Goal: Task Accomplishment & Management: Use online tool/utility

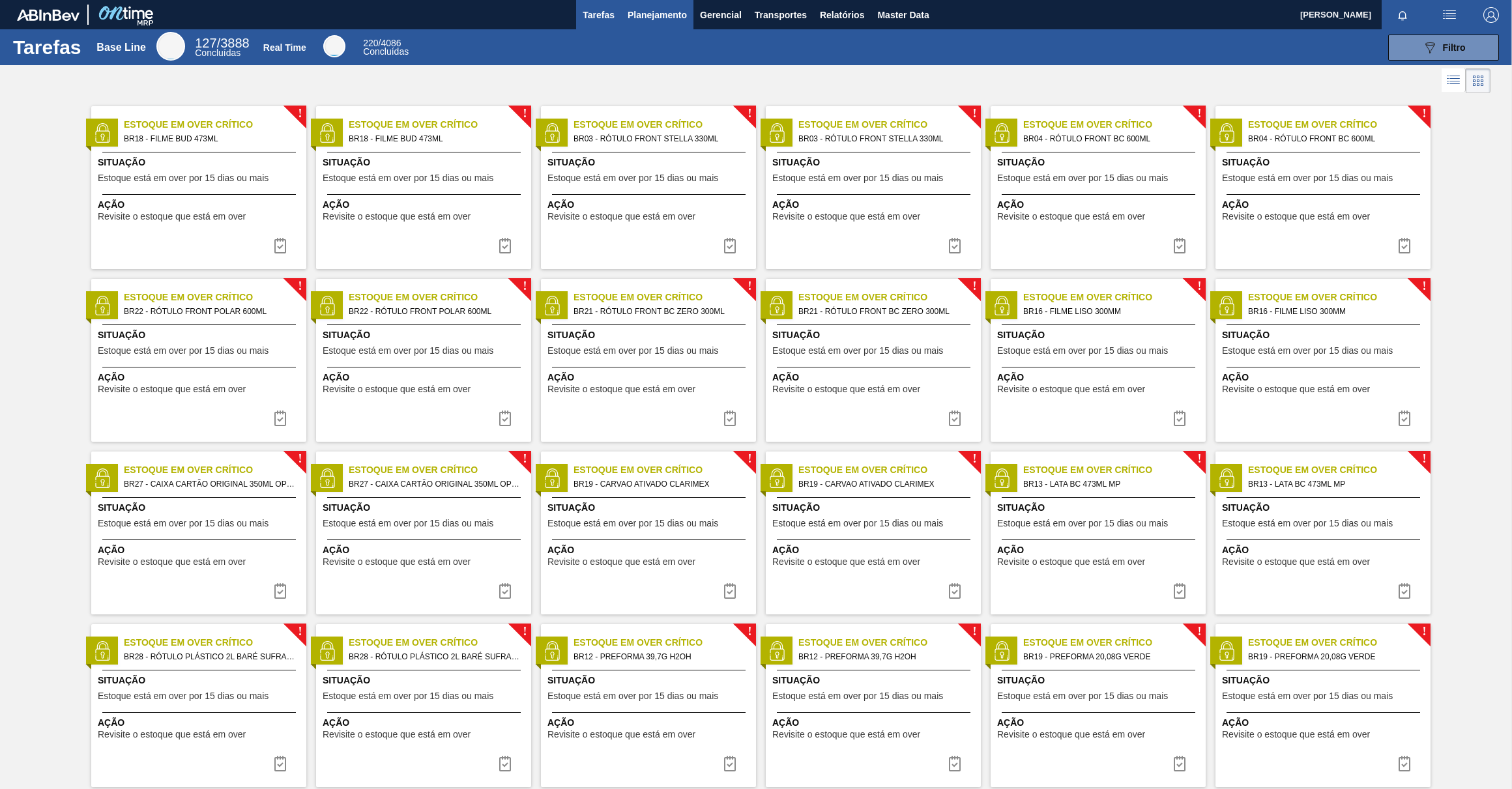
click at [671, 18] on span "Planejamento" at bounding box center [657, 15] width 59 height 16
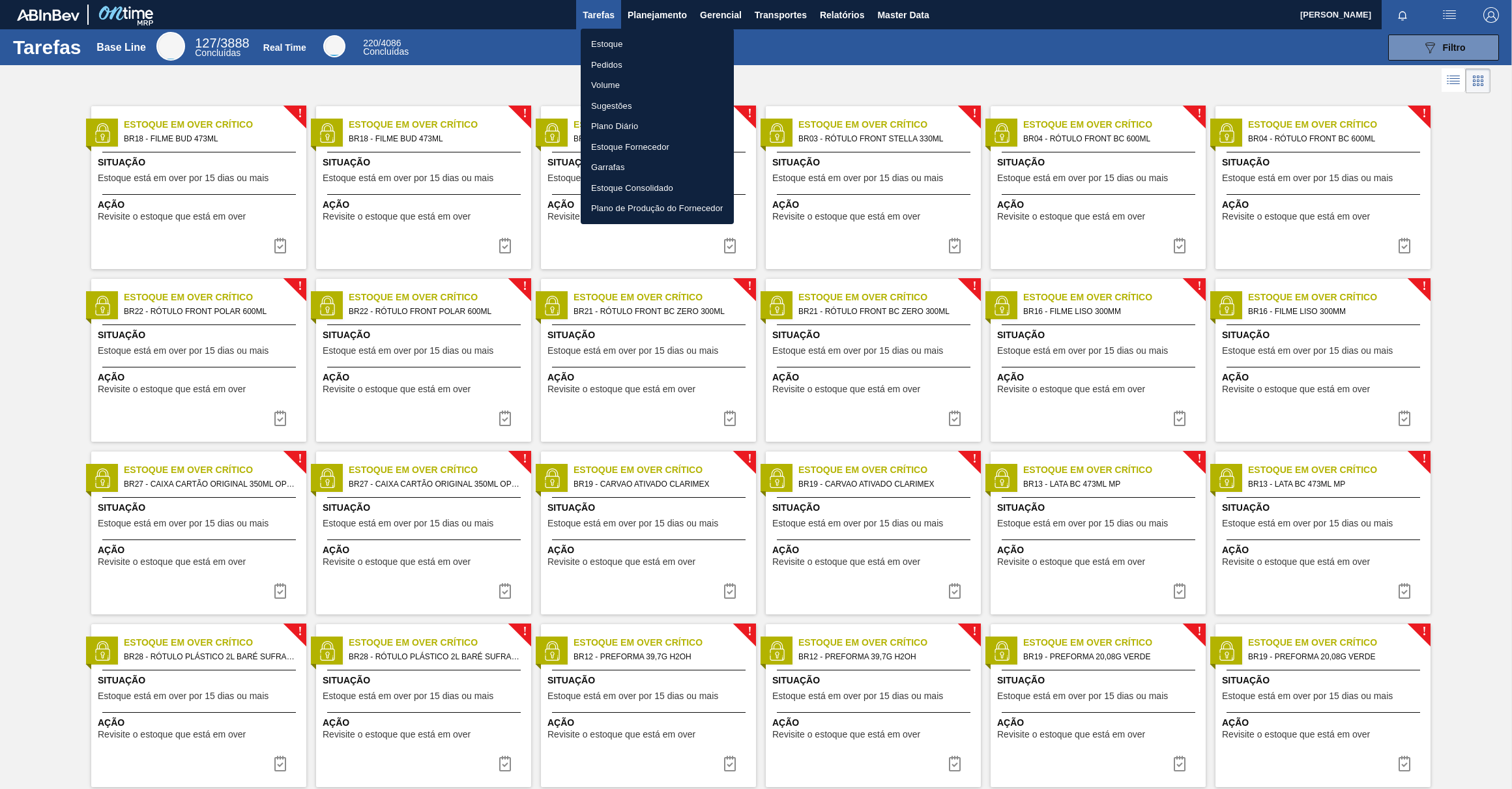
click at [609, 56] on li "Pedidos" at bounding box center [657, 65] width 153 height 21
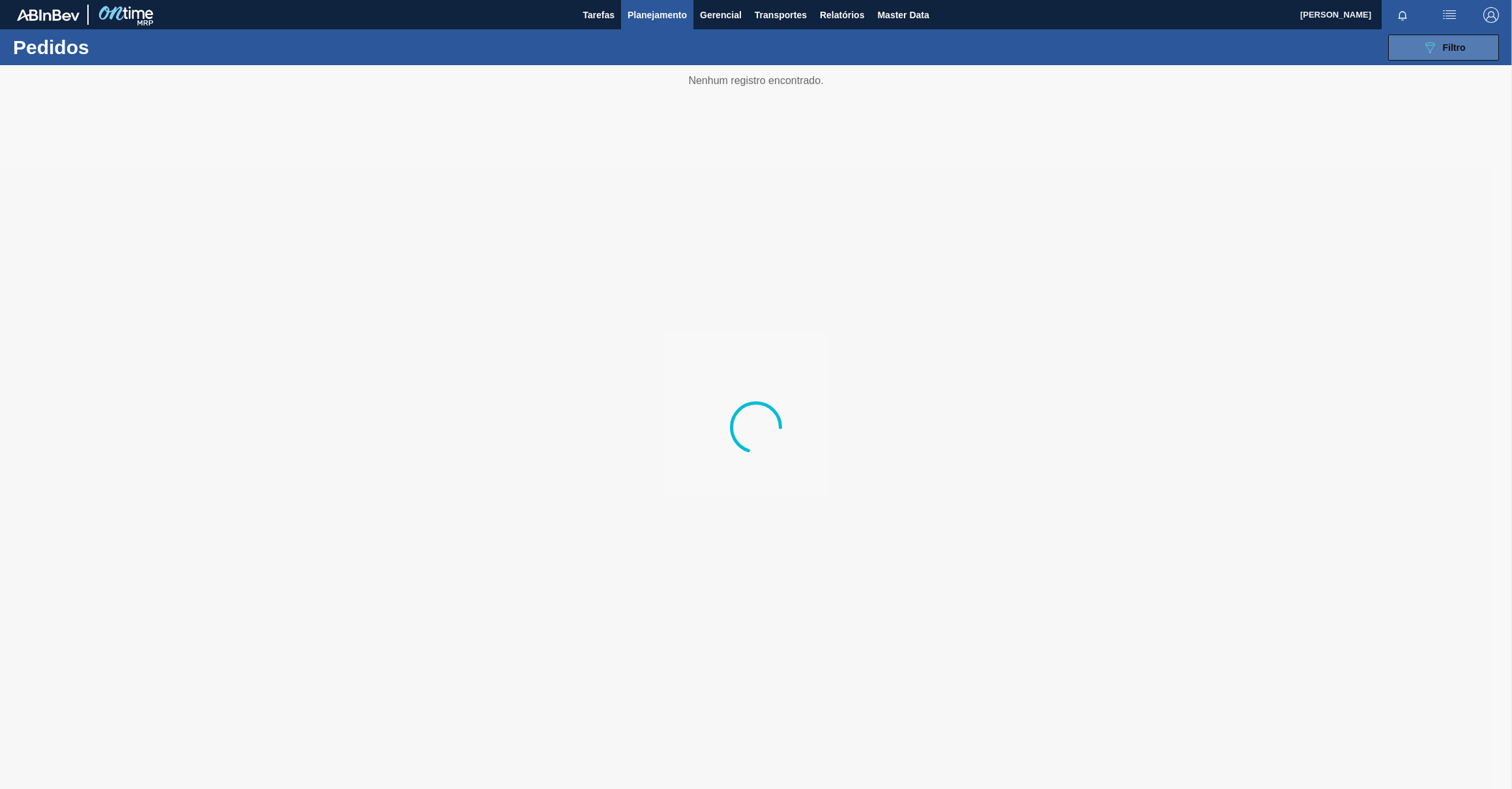
click at [1424, 58] on button "089F7B8B-B2A5-4AFE-B5C0-19BA573D28AC Filtro" at bounding box center [1444, 48] width 111 height 26
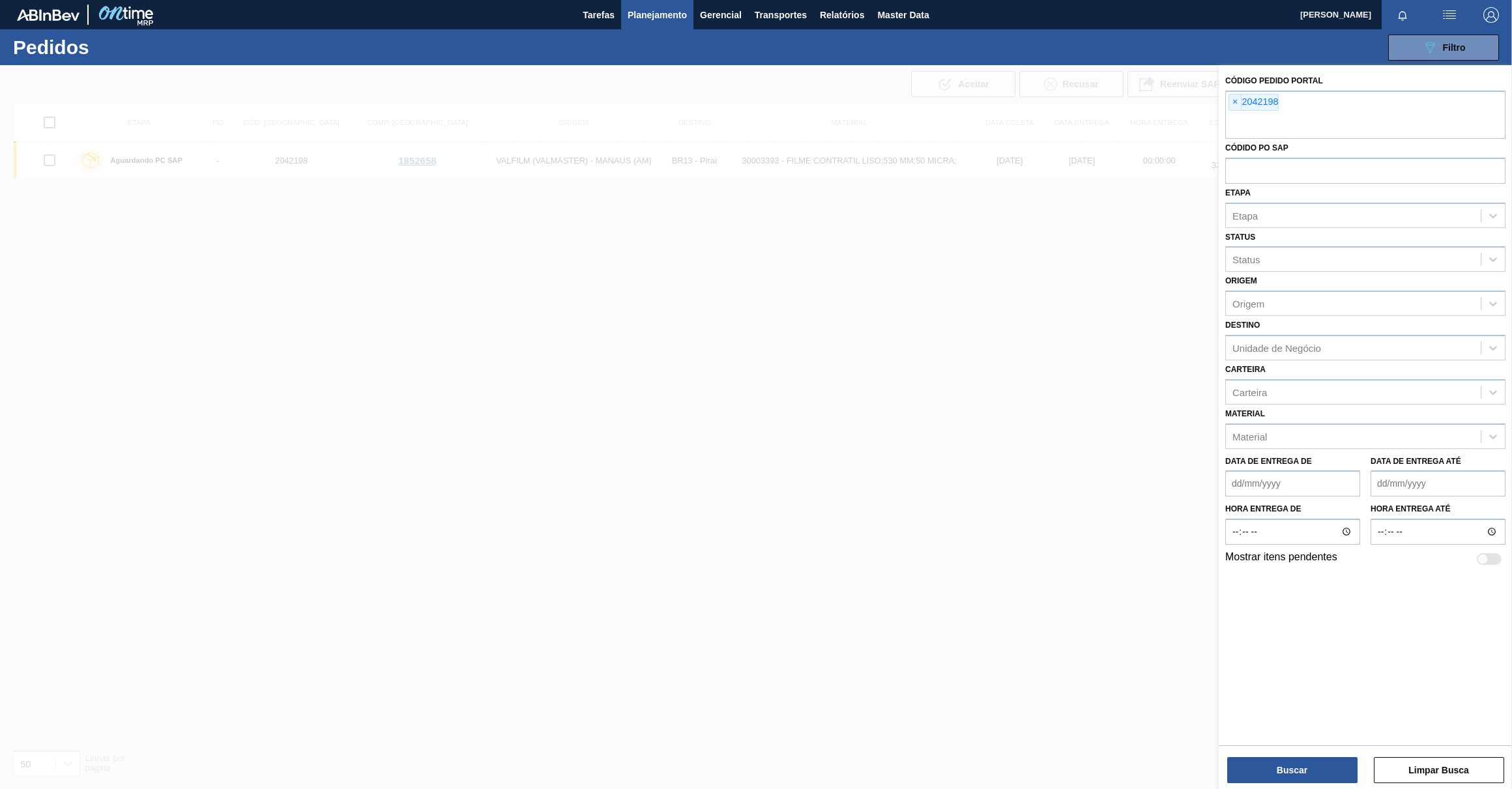
click at [1131, 220] on div at bounding box center [756, 459] width 1512 height 789
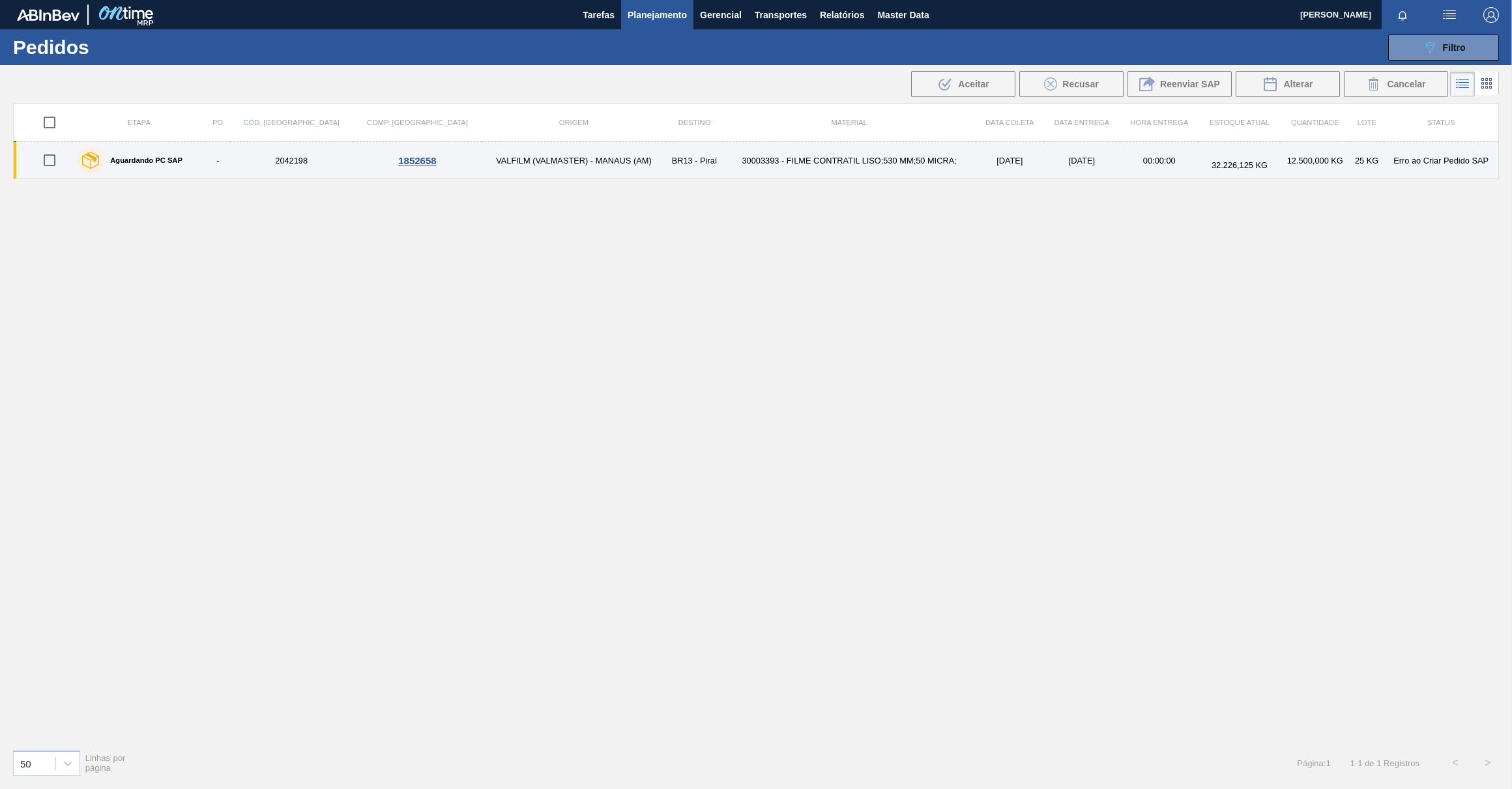
drag, startPoint x: 50, startPoint y: 163, endPoint x: 64, endPoint y: 161, distance: 14.1
click at [50, 163] on input "checkbox" at bounding box center [50, 161] width 27 height 27
checkbox input "true"
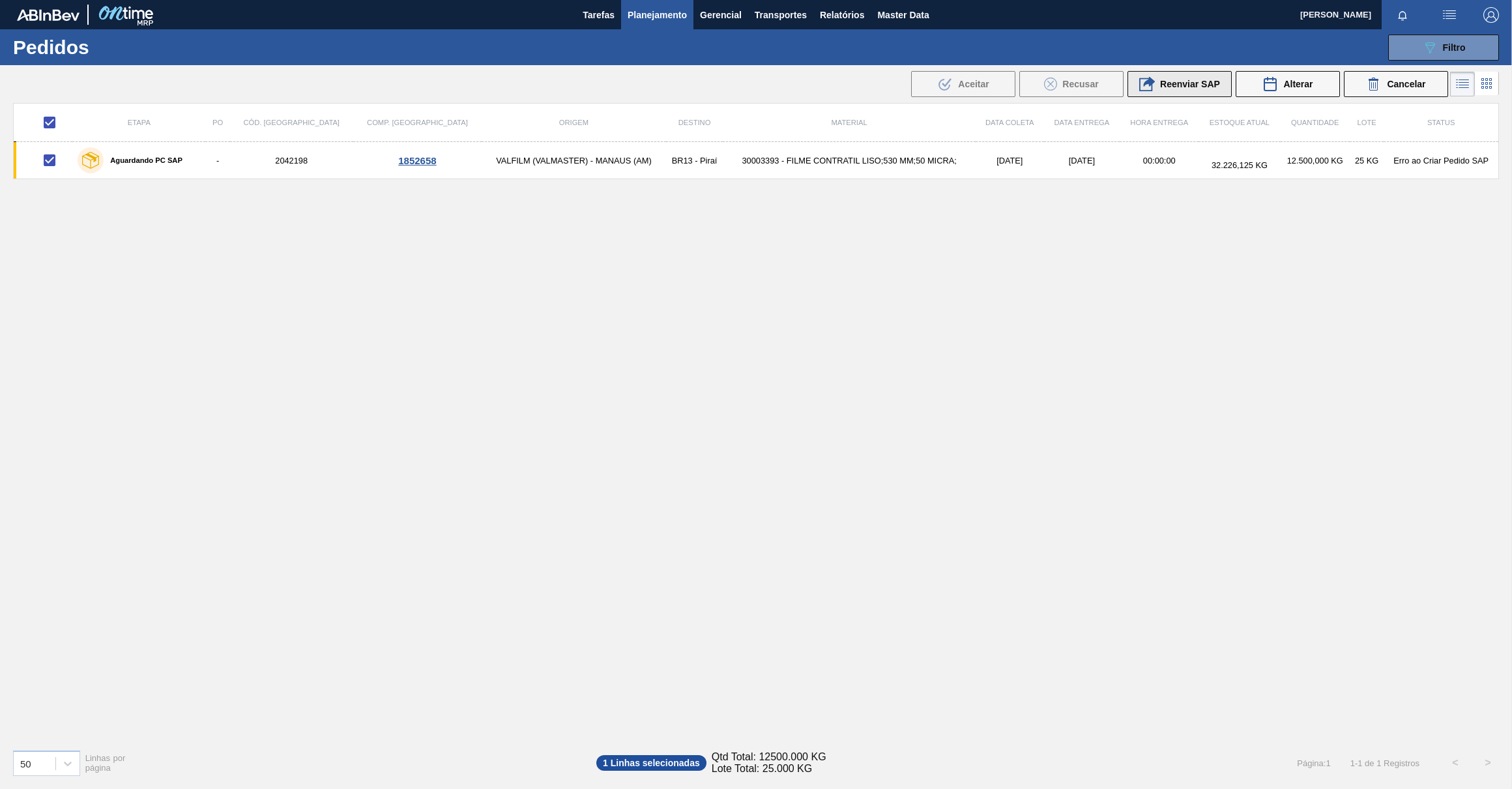
click at [1167, 84] on span "Reenviar SAP" at bounding box center [1189, 84] width 60 height 10
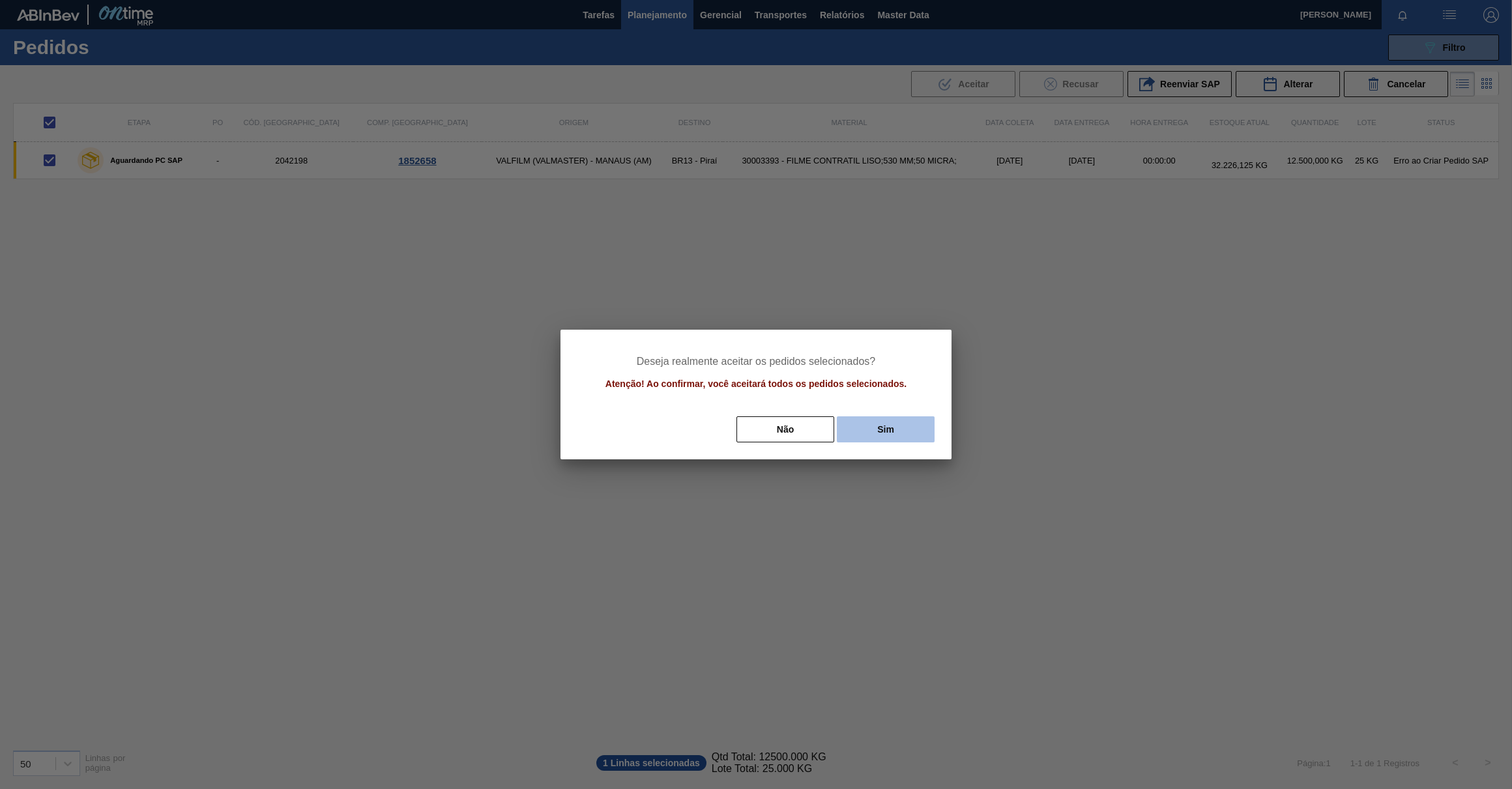
click at [869, 427] on button "Sim" at bounding box center [886, 429] width 98 height 26
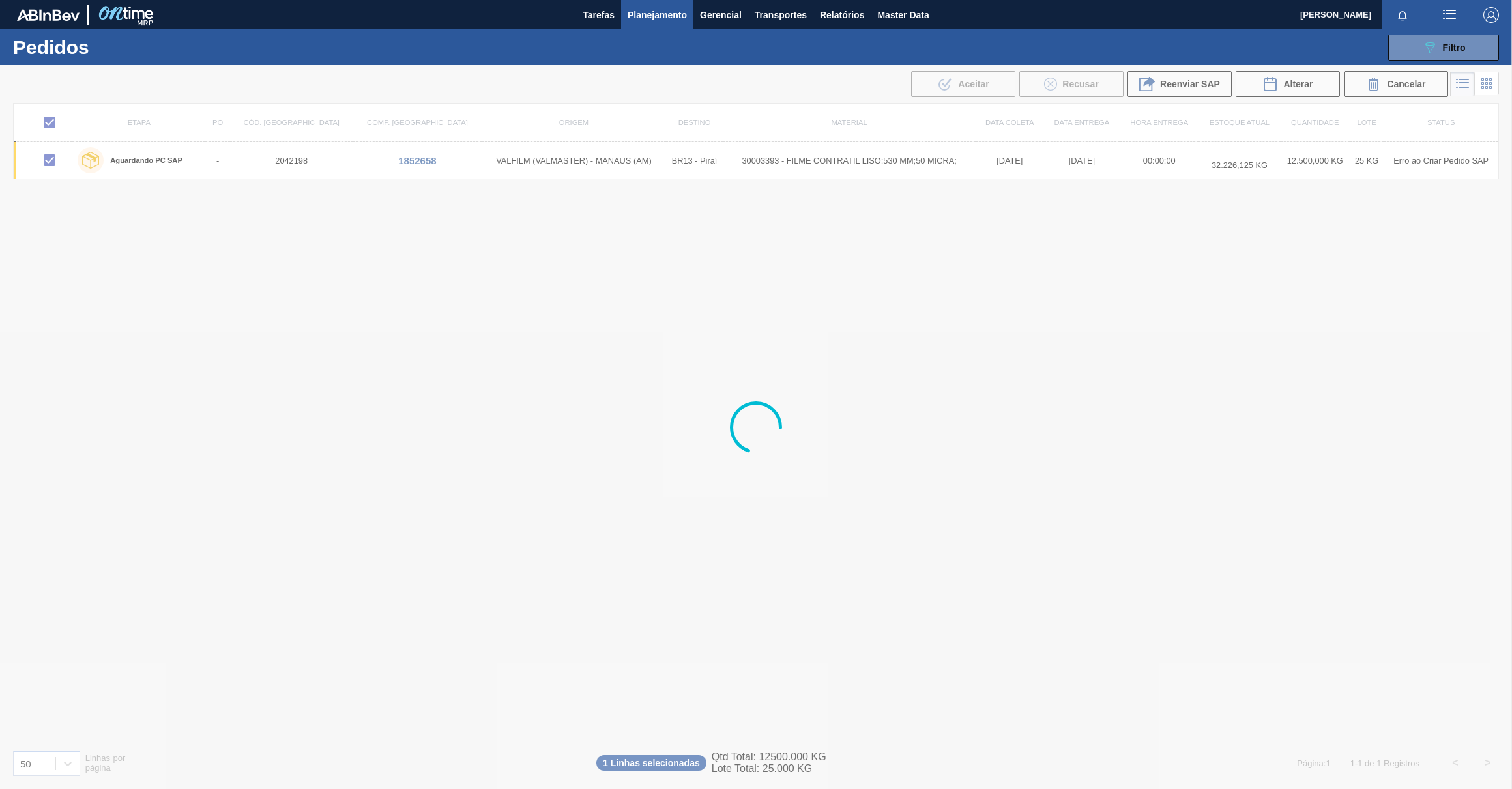
checkbox input "false"
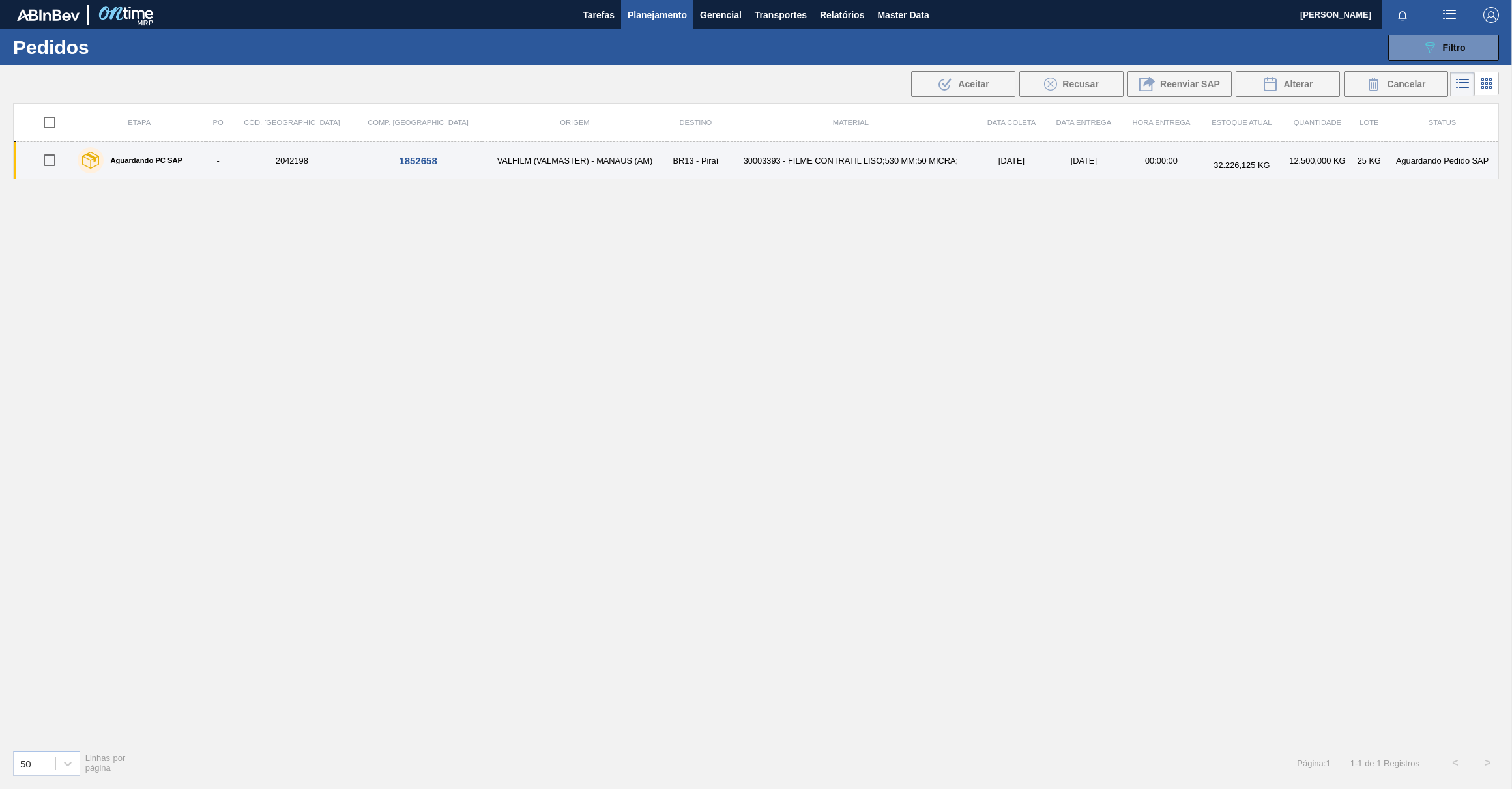
click at [176, 157] on label "Aguardando PC SAP" at bounding box center [143, 160] width 79 height 8
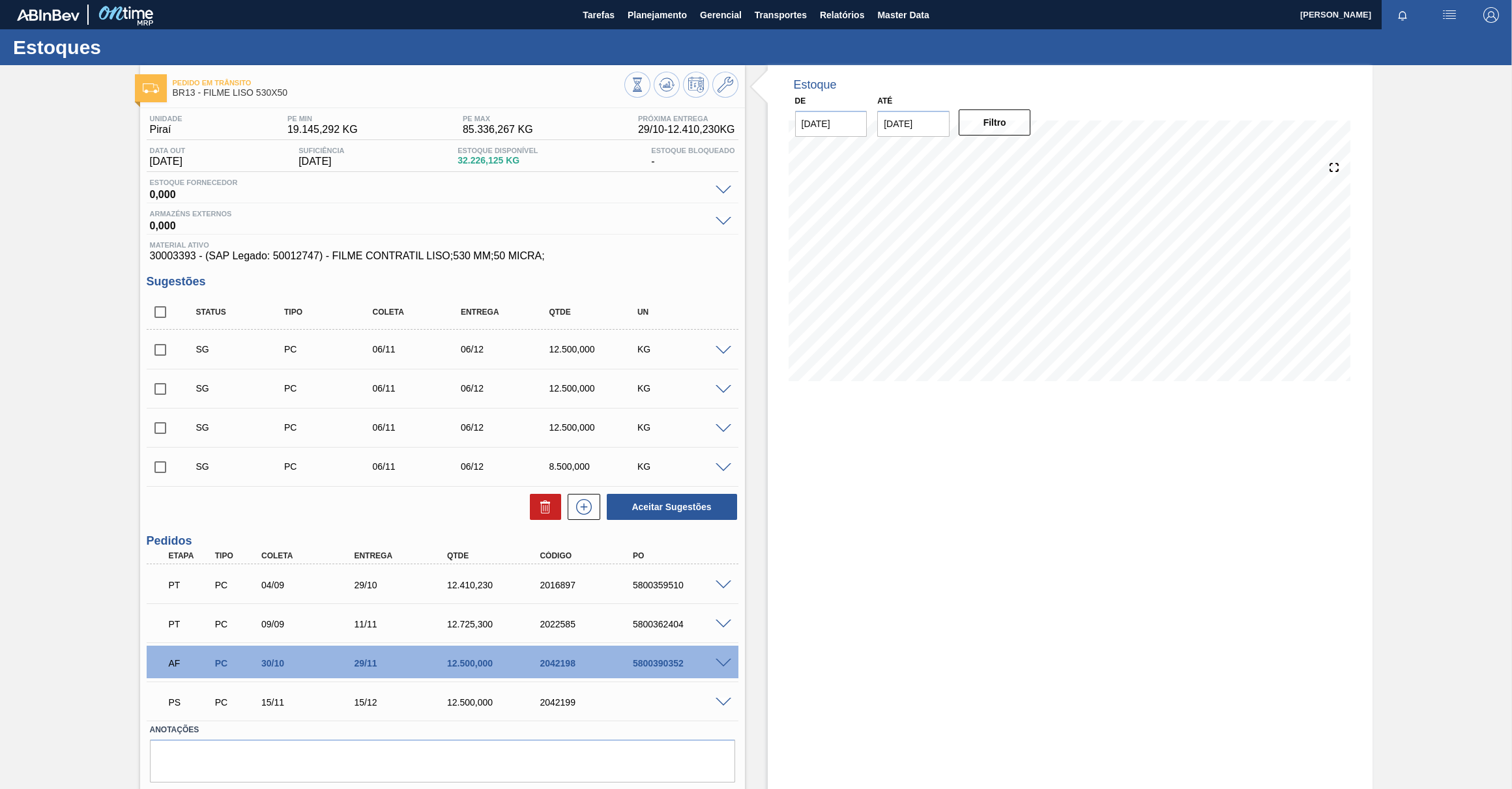
click at [726, 703] on span at bounding box center [723, 703] width 16 height 10
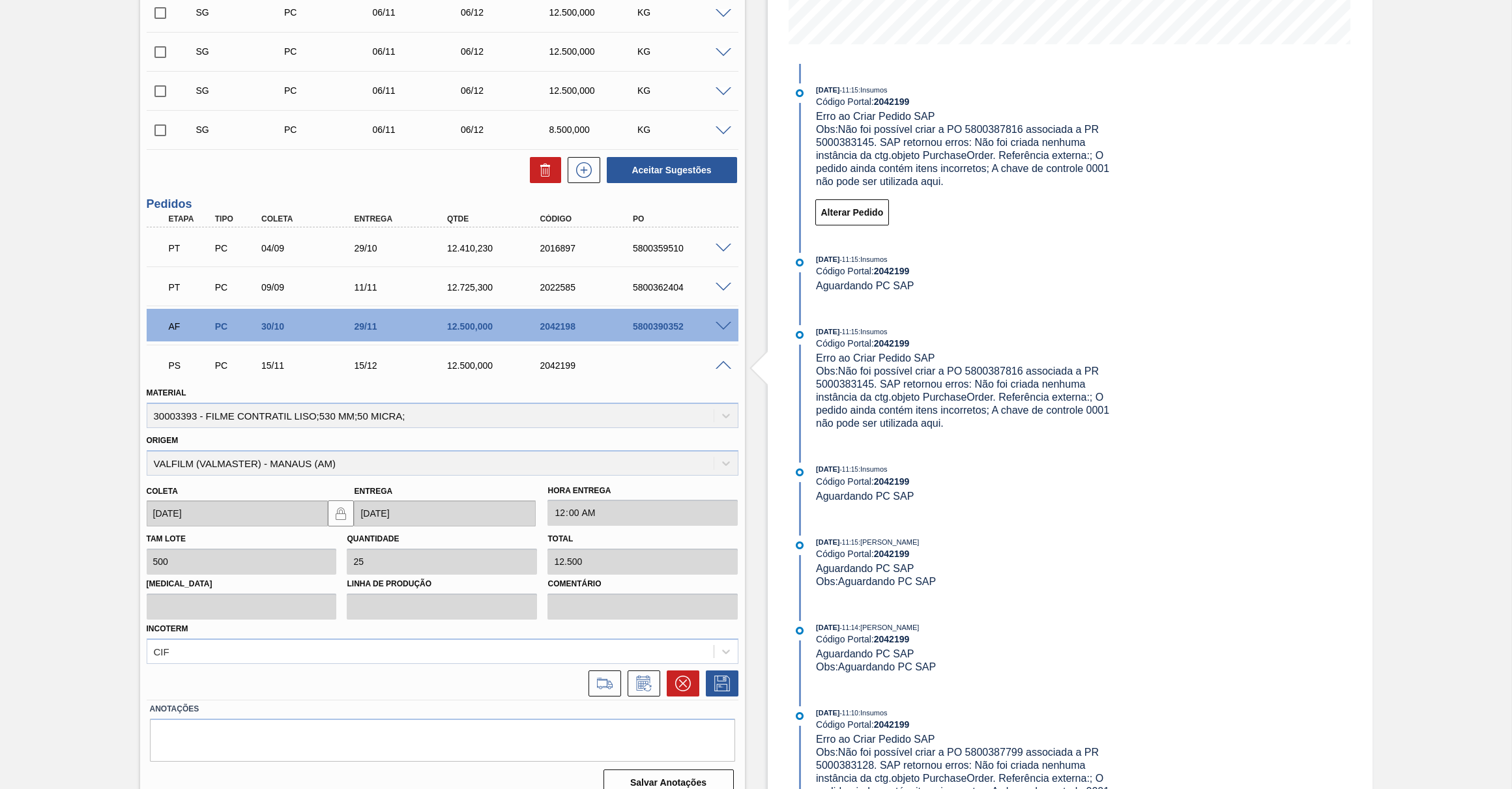
scroll to position [357, 0]
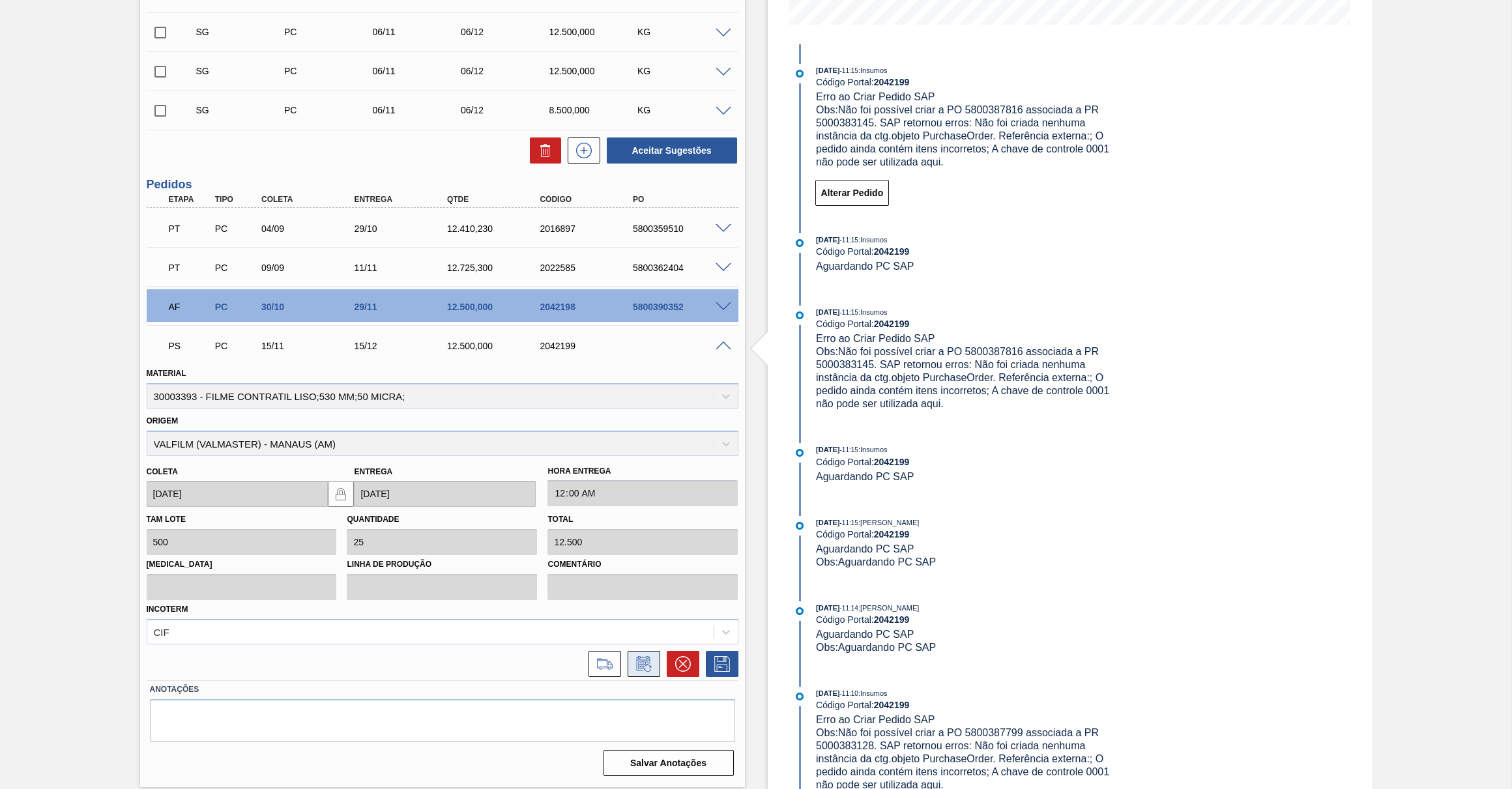
click at [647, 669] on icon at bounding box center [643, 664] width 21 height 16
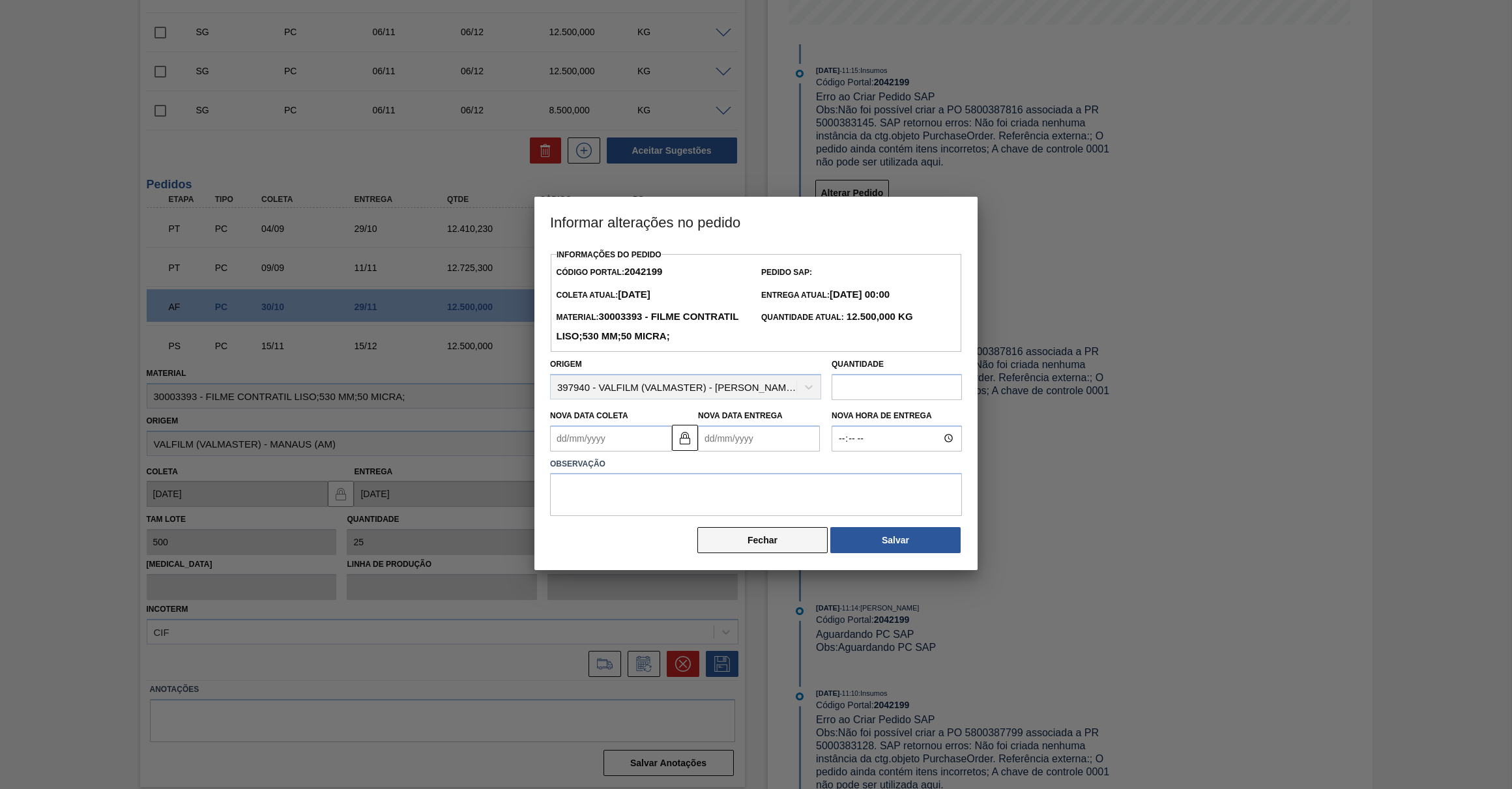
click at [750, 553] on button "Fechar" at bounding box center [762, 540] width 130 height 26
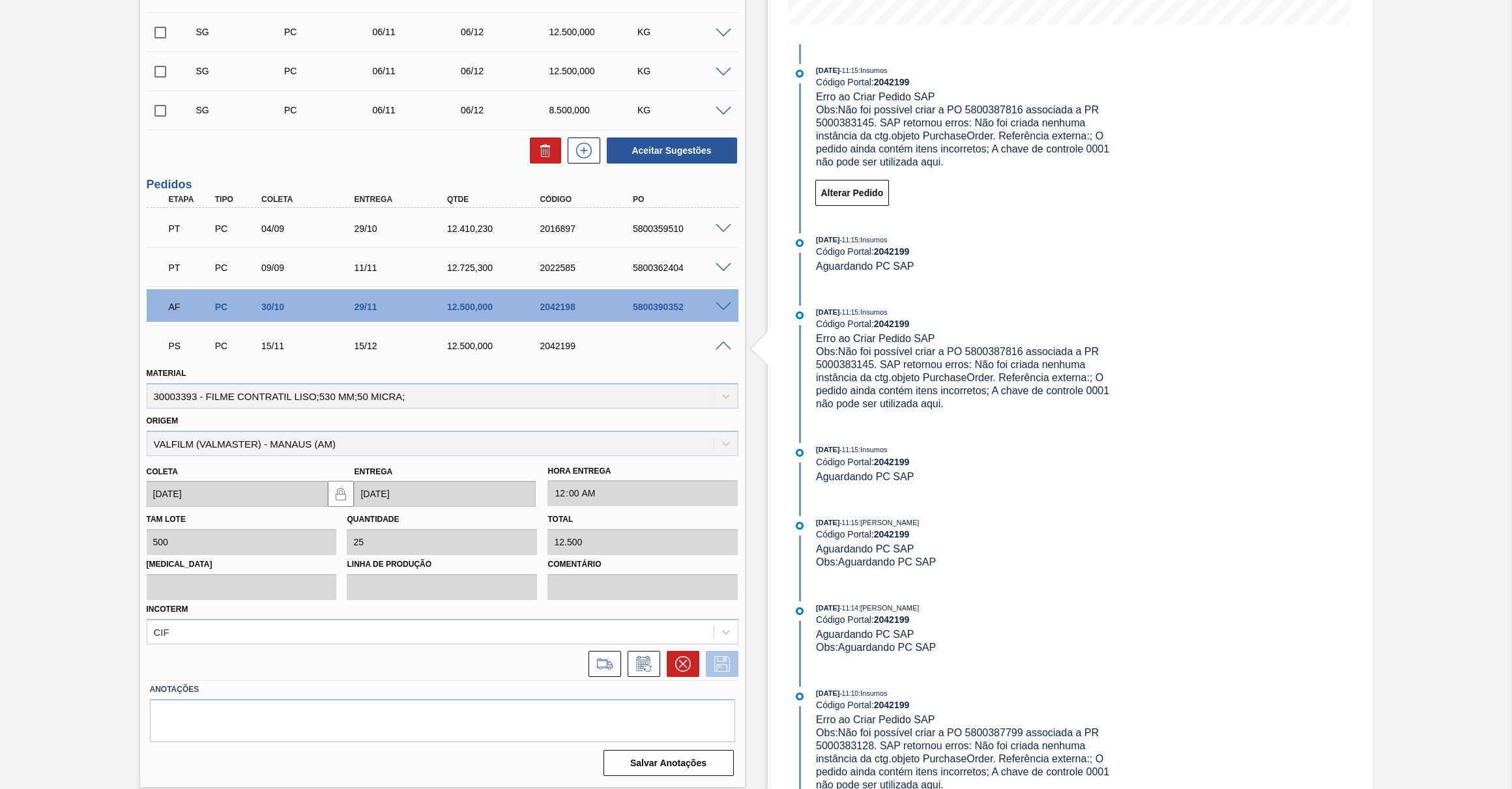
click at [724, 667] on icon at bounding box center [722, 664] width 21 height 16
click at [556, 352] on div "2042199" at bounding box center [589, 346] width 106 height 10
click at [557, 350] on div "2042199" at bounding box center [589, 346] width 106 height 10
copy div "2042199"
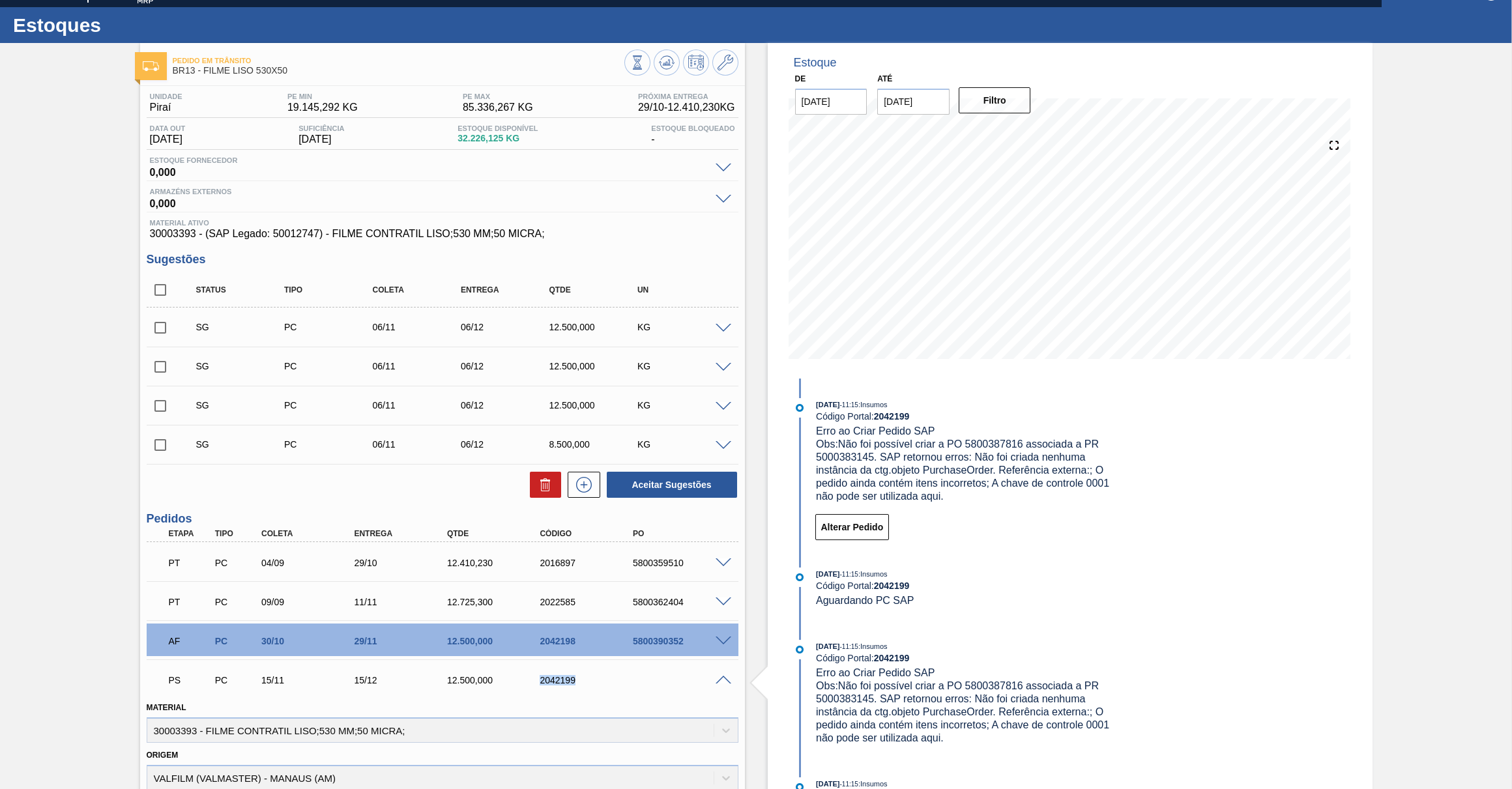
scroll to position [0, 0]
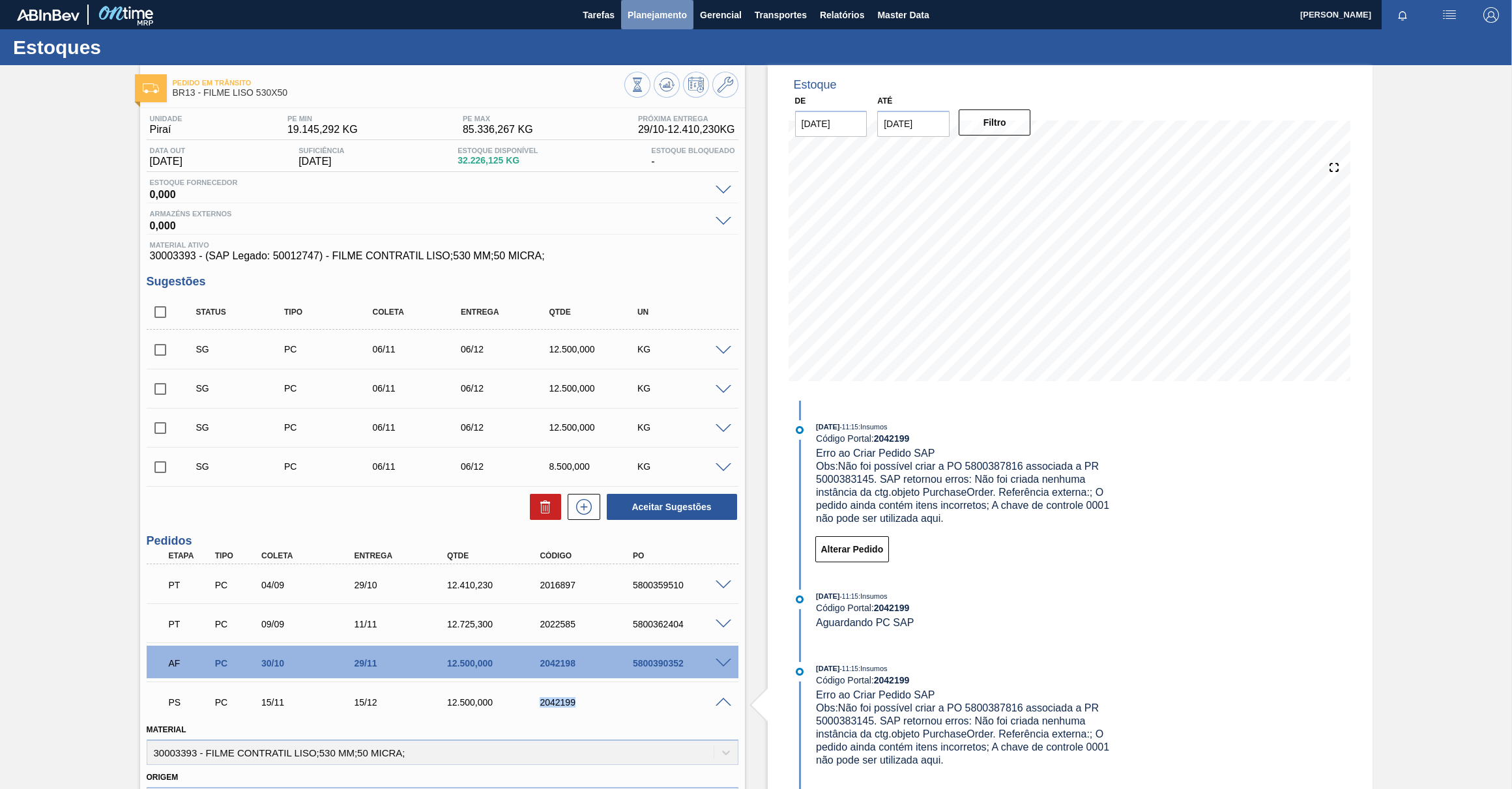
click at [637, 17] on span "Planejamento" at bounding box center [657, 15] width 59 height 16
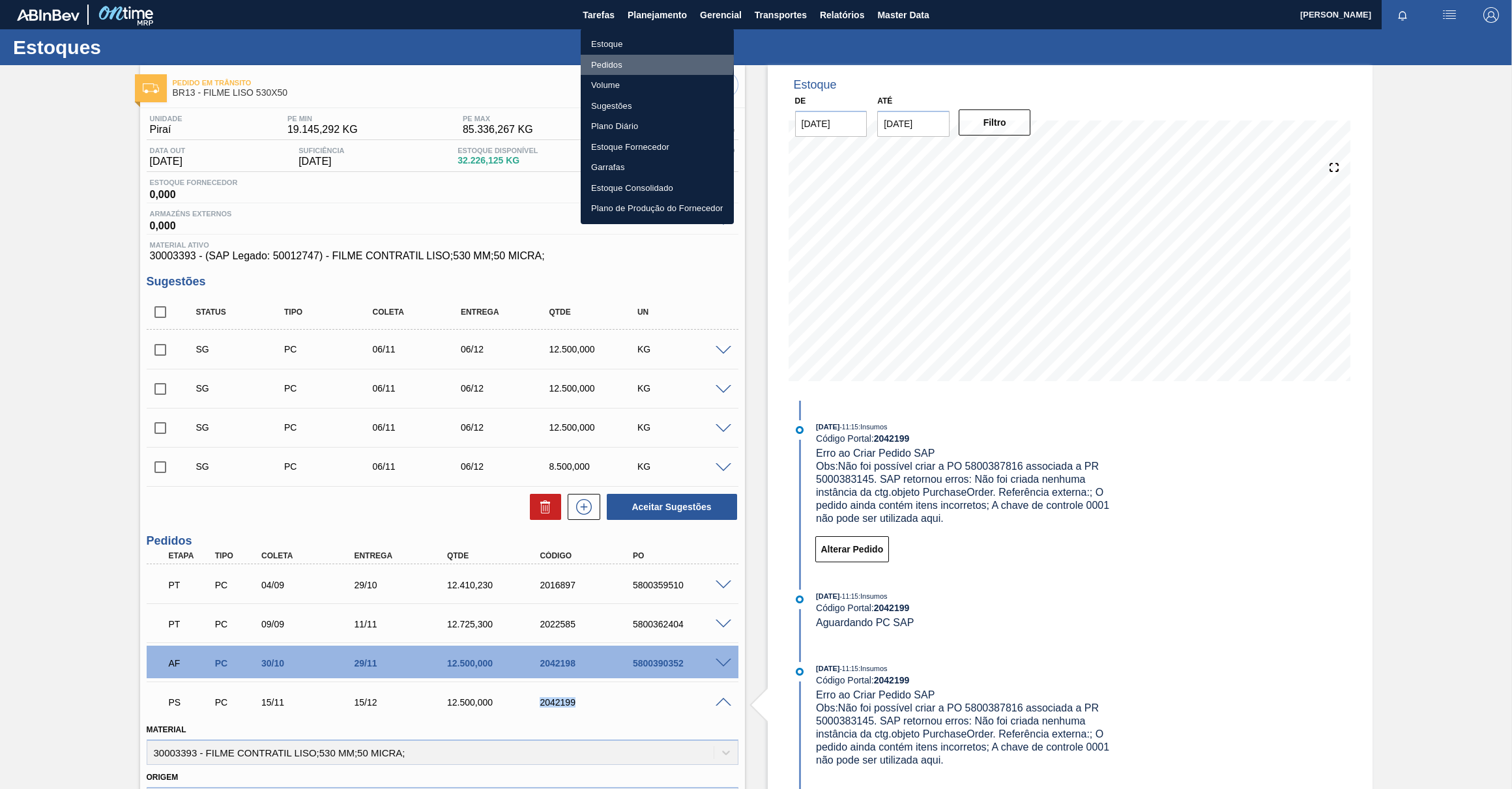
click at [612, 59] on li "Pedidos" at bounding box center [657, 65] width 153 height 21
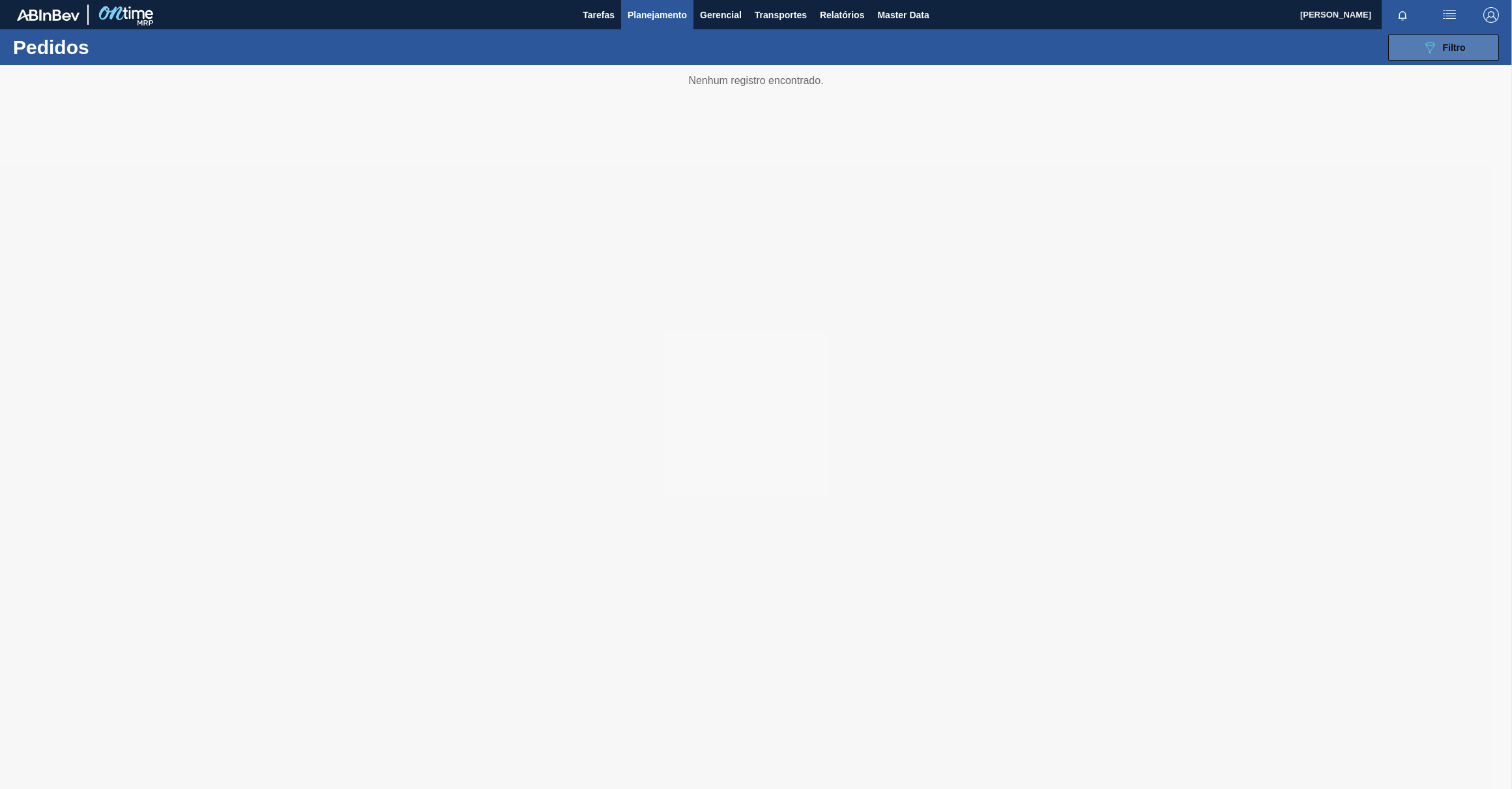
click at [1413, 45] on button "089F7B8B-B2A5-4AFE-B5C0-19BA573D28AC Filtro" at bounding box center [1444, 48] width 111 height 26
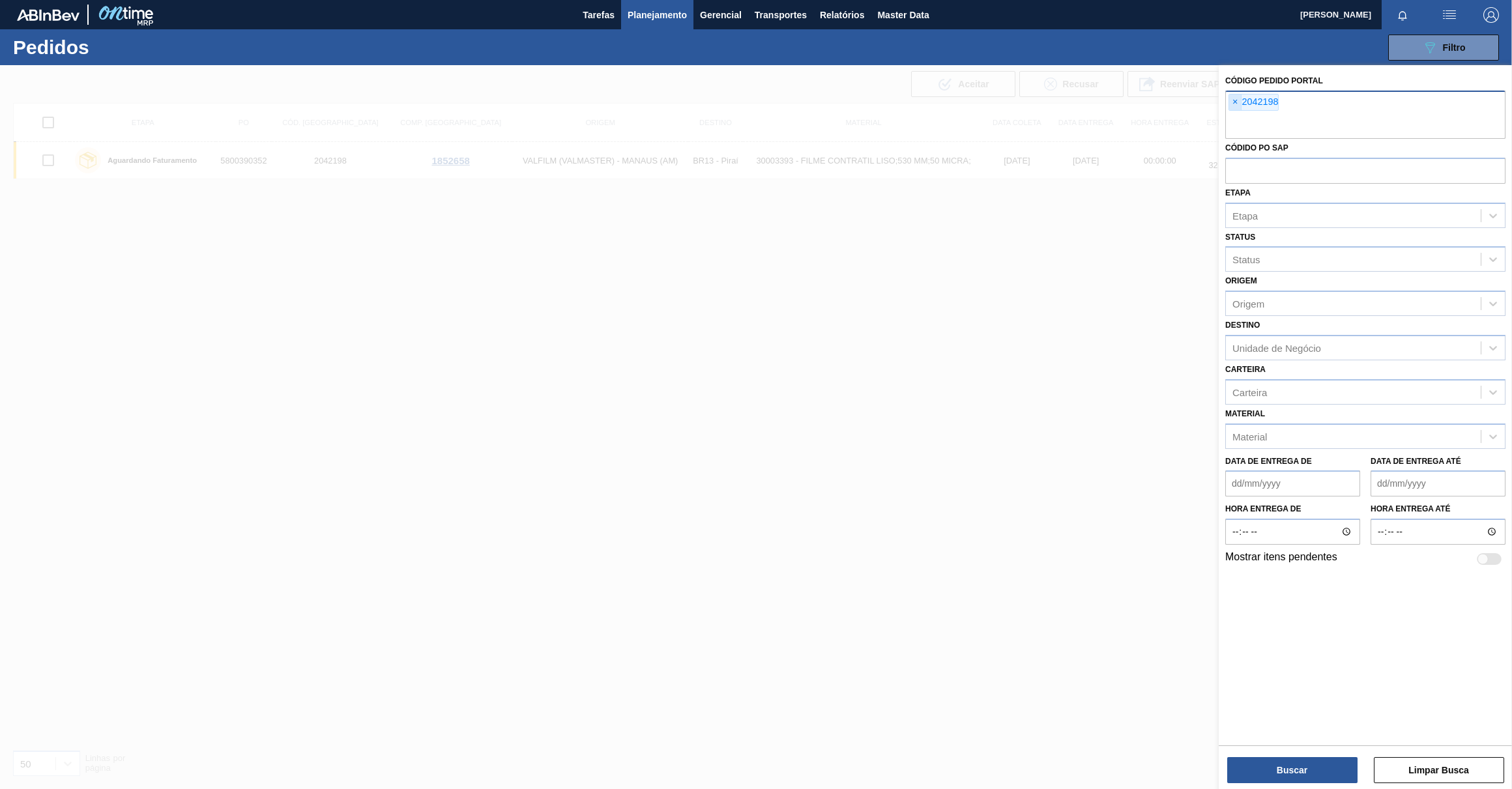
click at [1235, 101] on span "×" at bounding box center [1235, 102] width 12 height 16
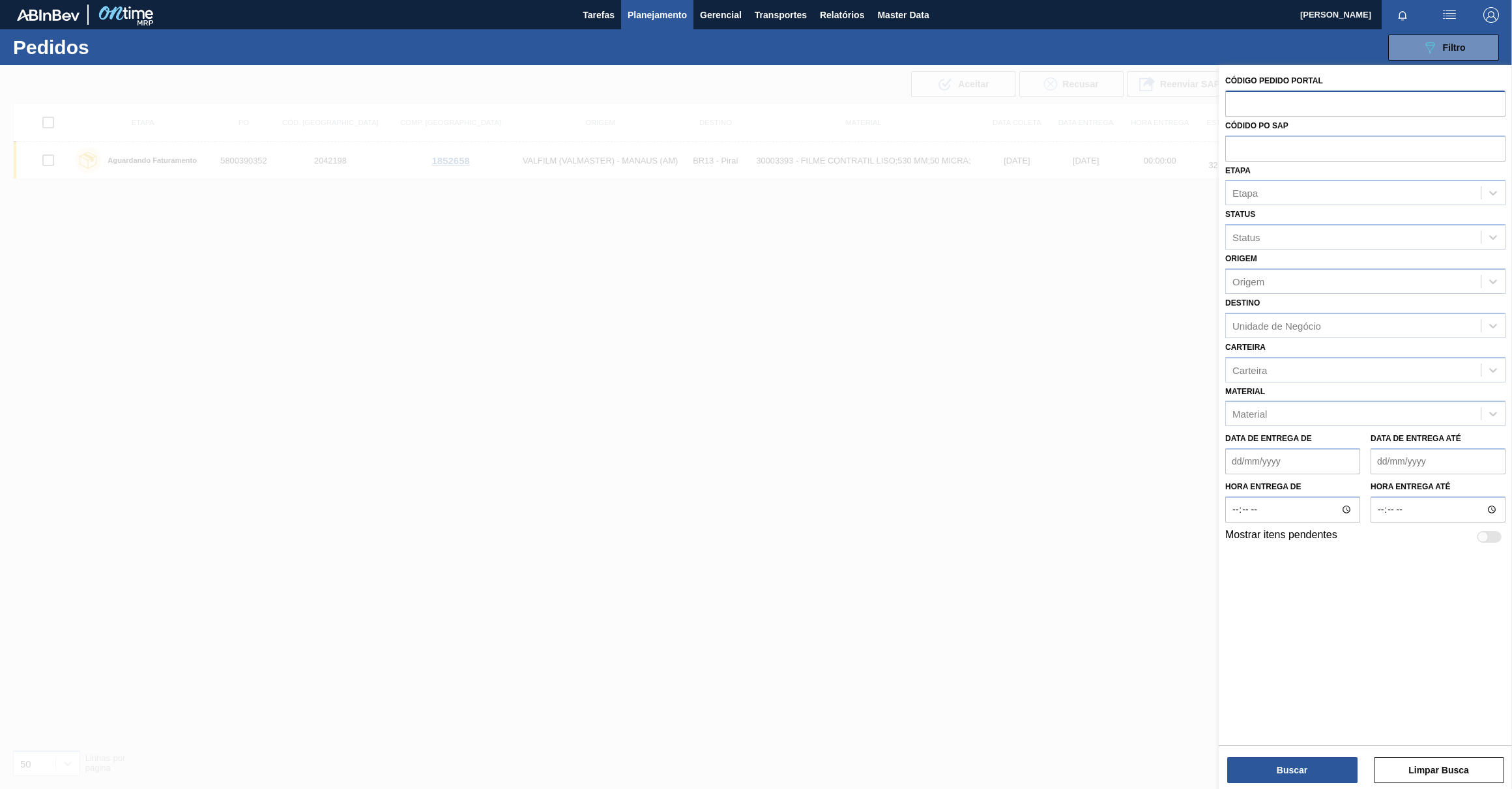
paste input "2042199"
type input "2042199"
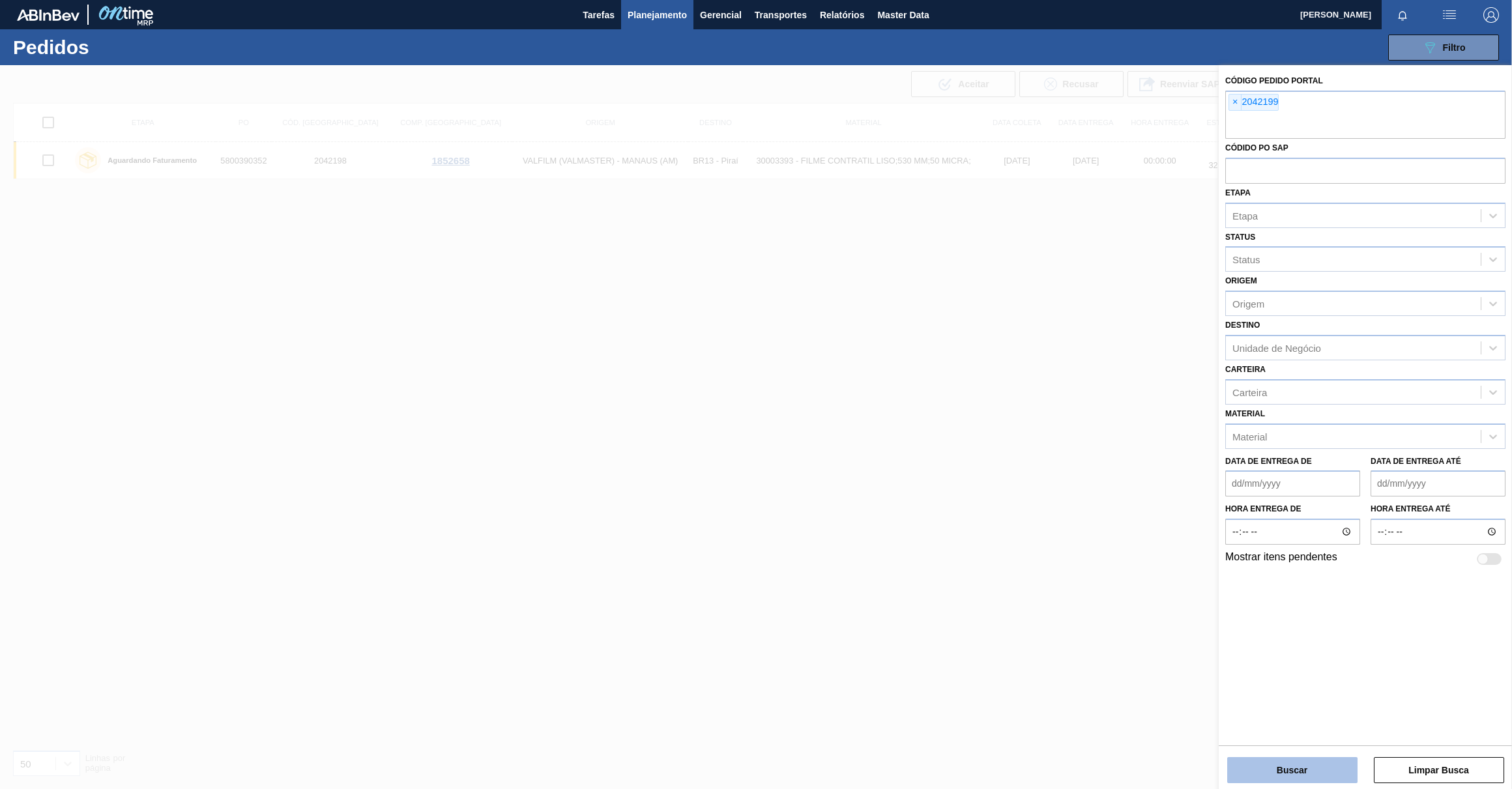
click at [1301, 764] on button "Buscar" at bounding box center [1292, 770] width 130 height 26
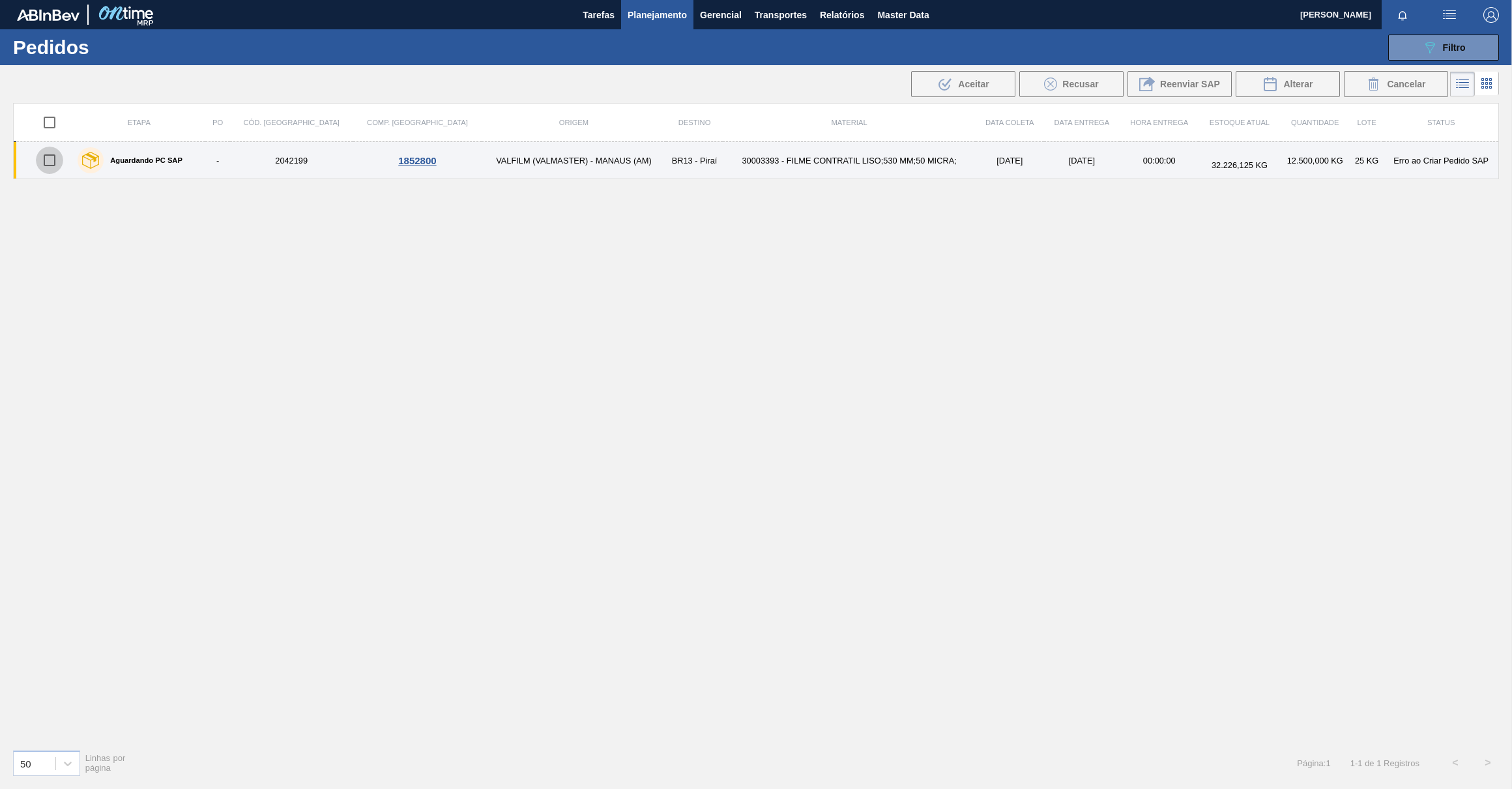
click at [49, 162] on input "checkbox" at bounding box center [50, 161] width 27 height 27
checkbox input "true"
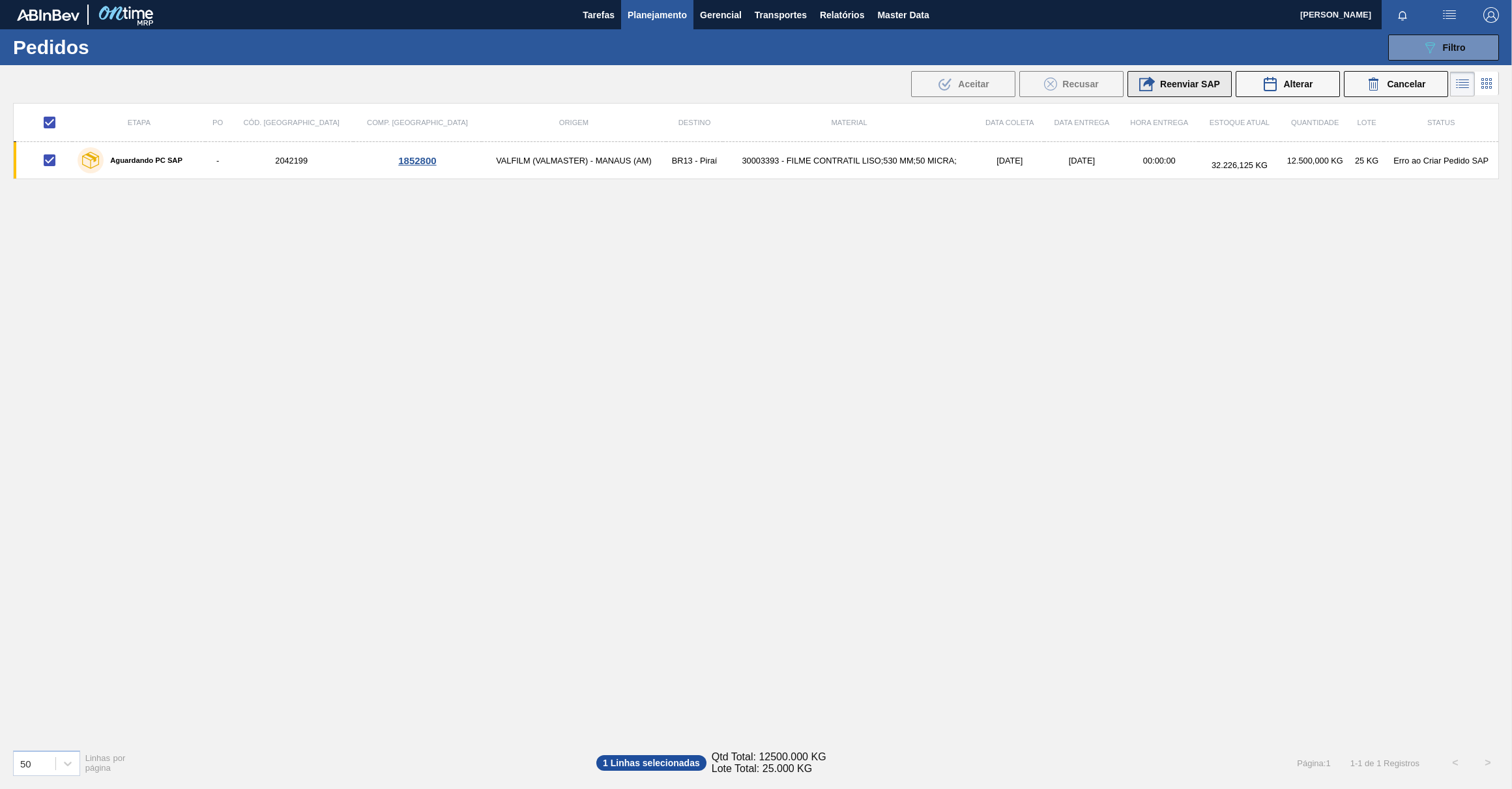
click at [1146, 92] on icon at bounding box center [1147, 84] width 16 height 16
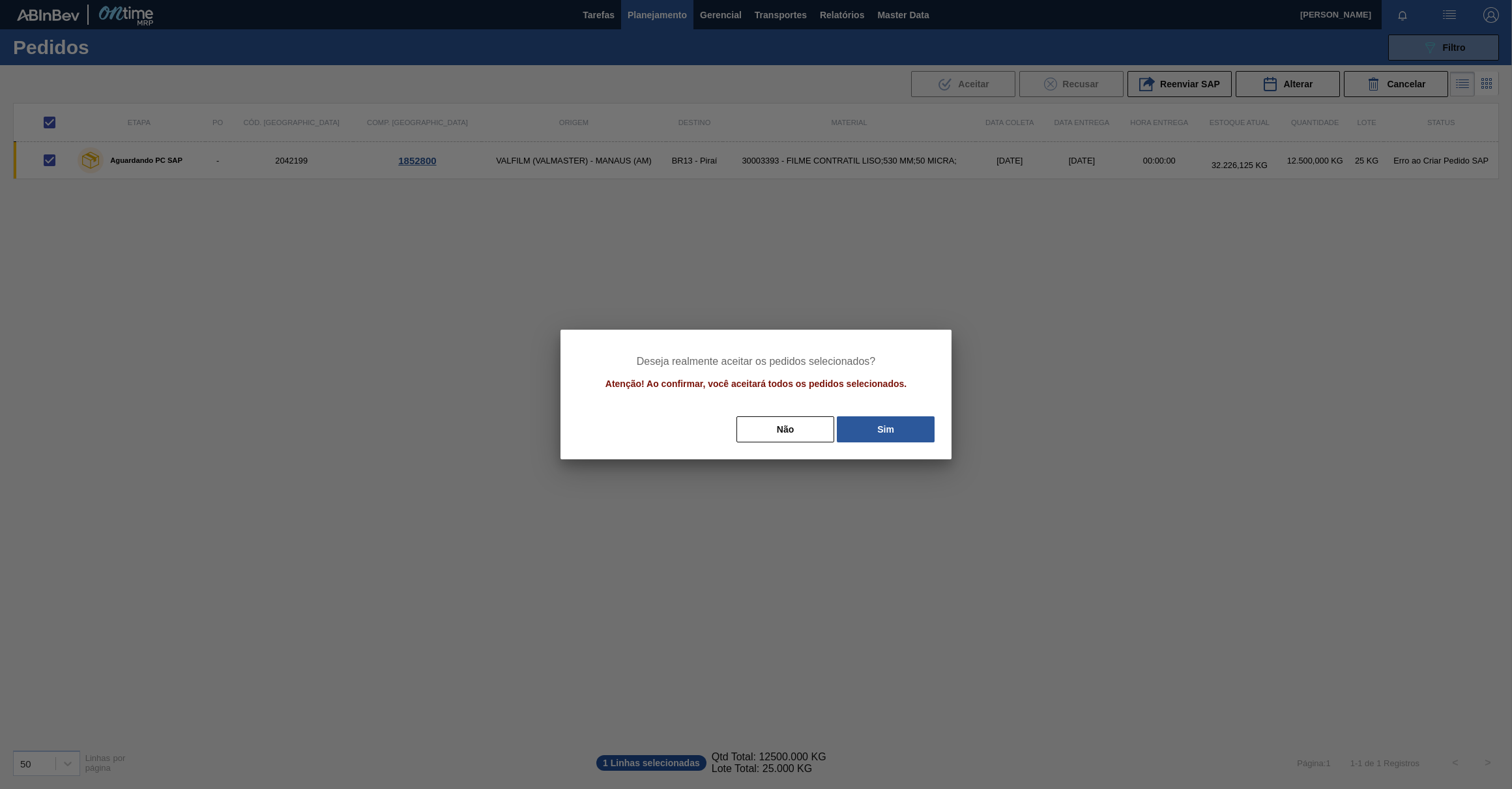
click at [882, 448] on div "Deseja realmente aceitar os pedidos selecionados? Atenção! Ao confirmar, você a…" at bounding box center [756, 395] width 391 height 130
drag, startPoint x: 882, startPoint y: 448, endPoint x: 885, endPoint y: 437, distance: 11.4
click at [885, 437] on button "Sim" at bounding box center [886, 429] width 98 height 26
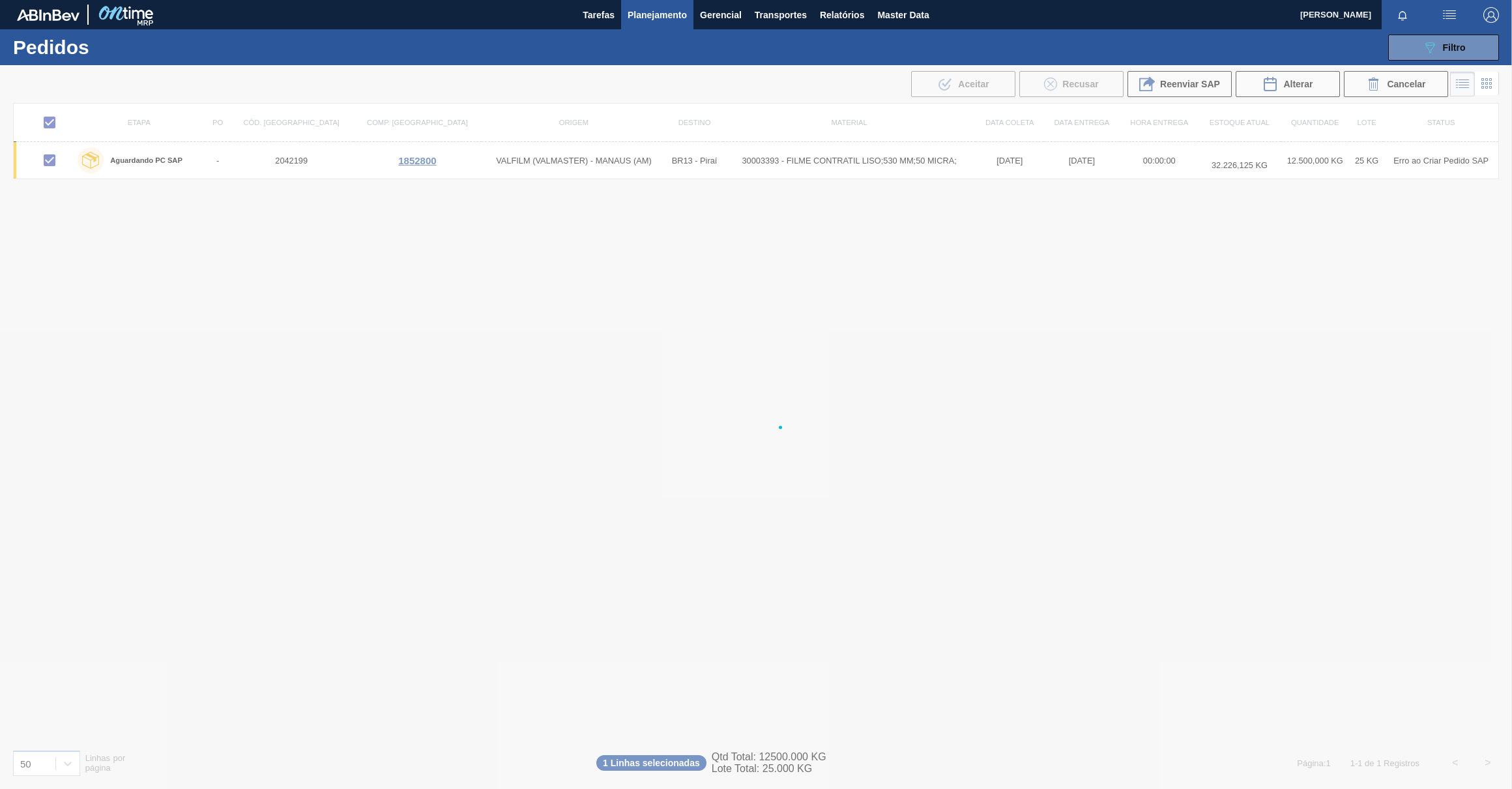
checkbox input "false"
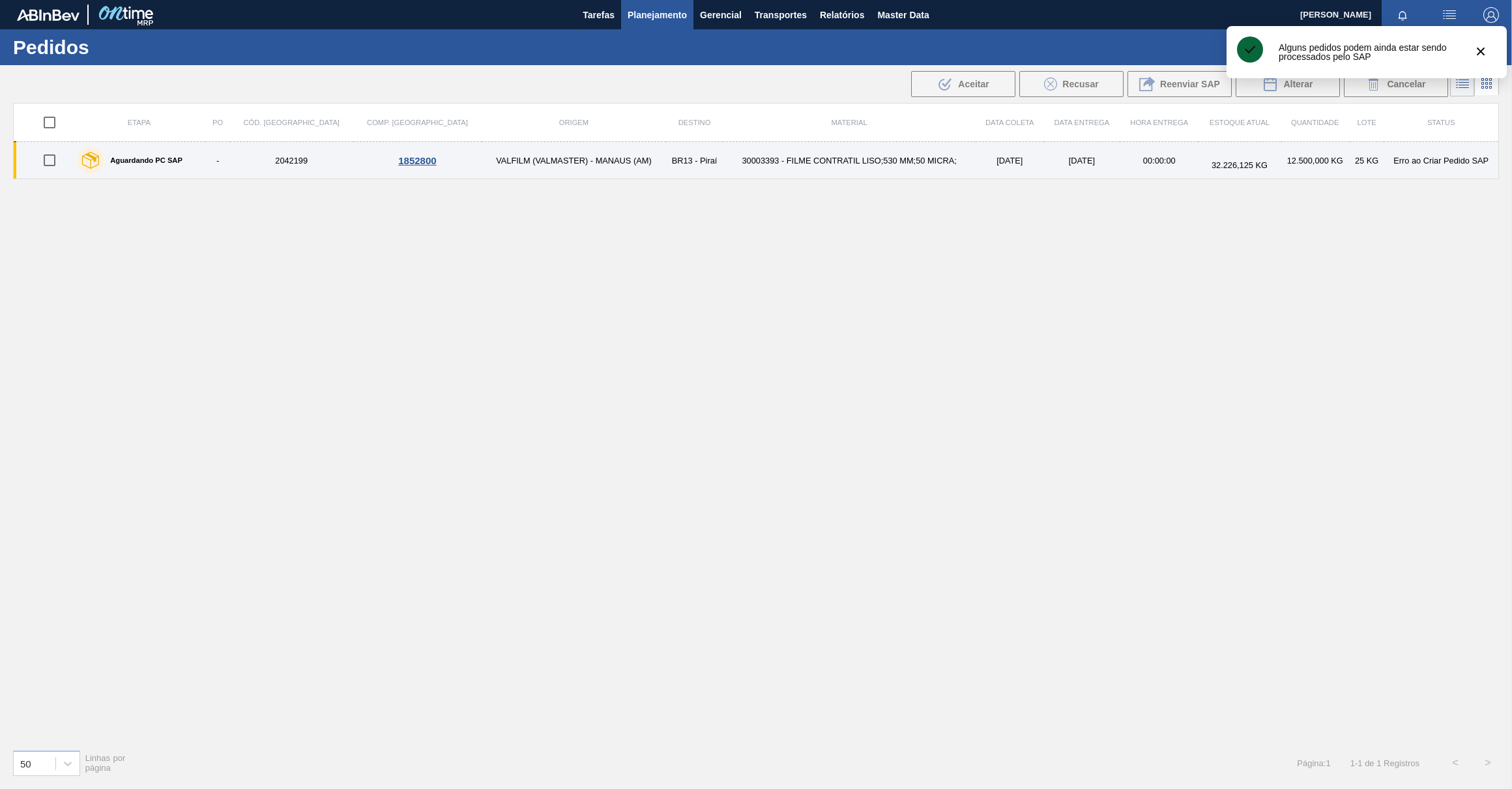
click at [166, 166] on div "Aguardando PC SAP" at bounding box center [130, 160] width 112 height 32
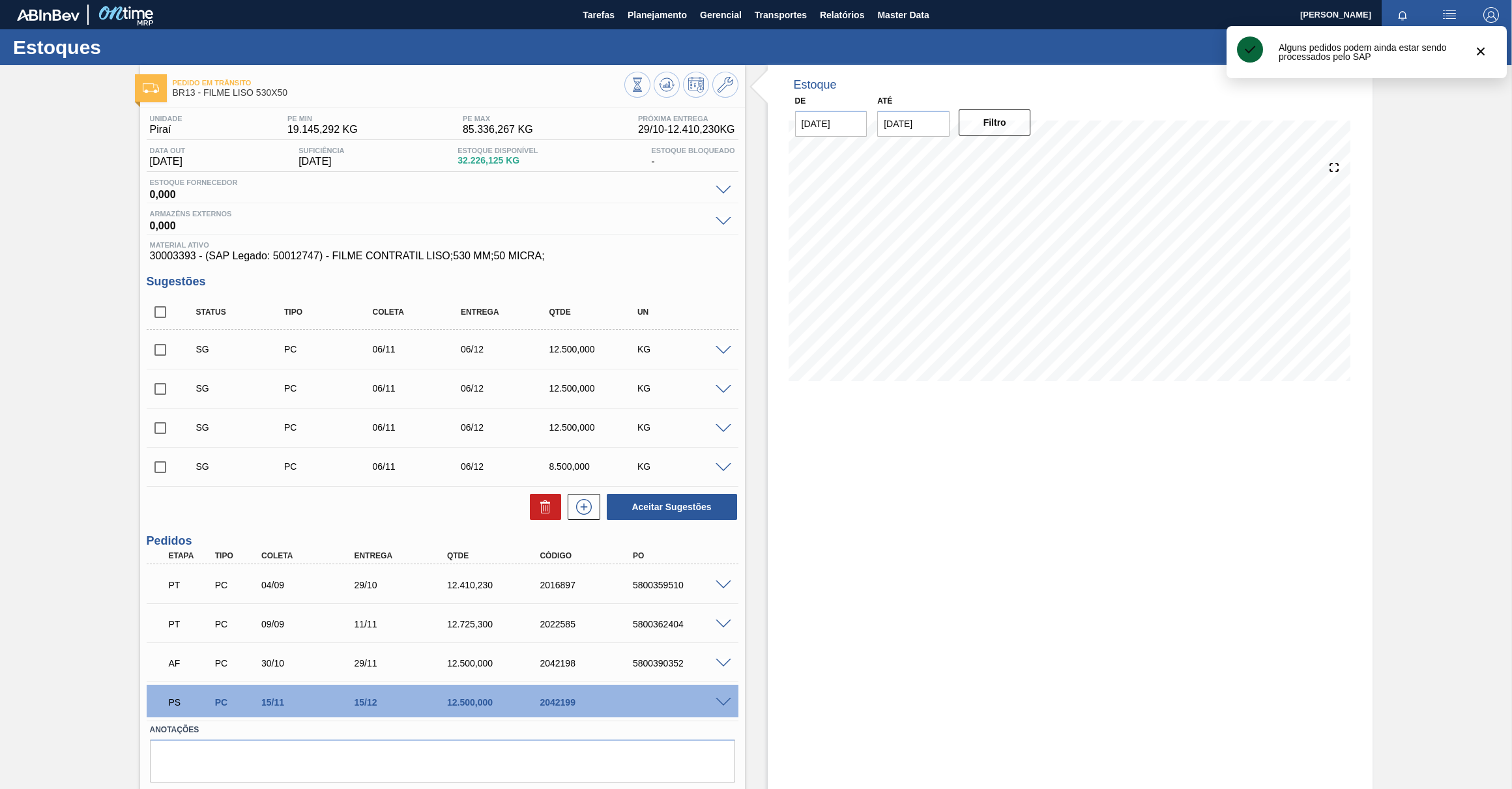
scroll to position [40, 0]
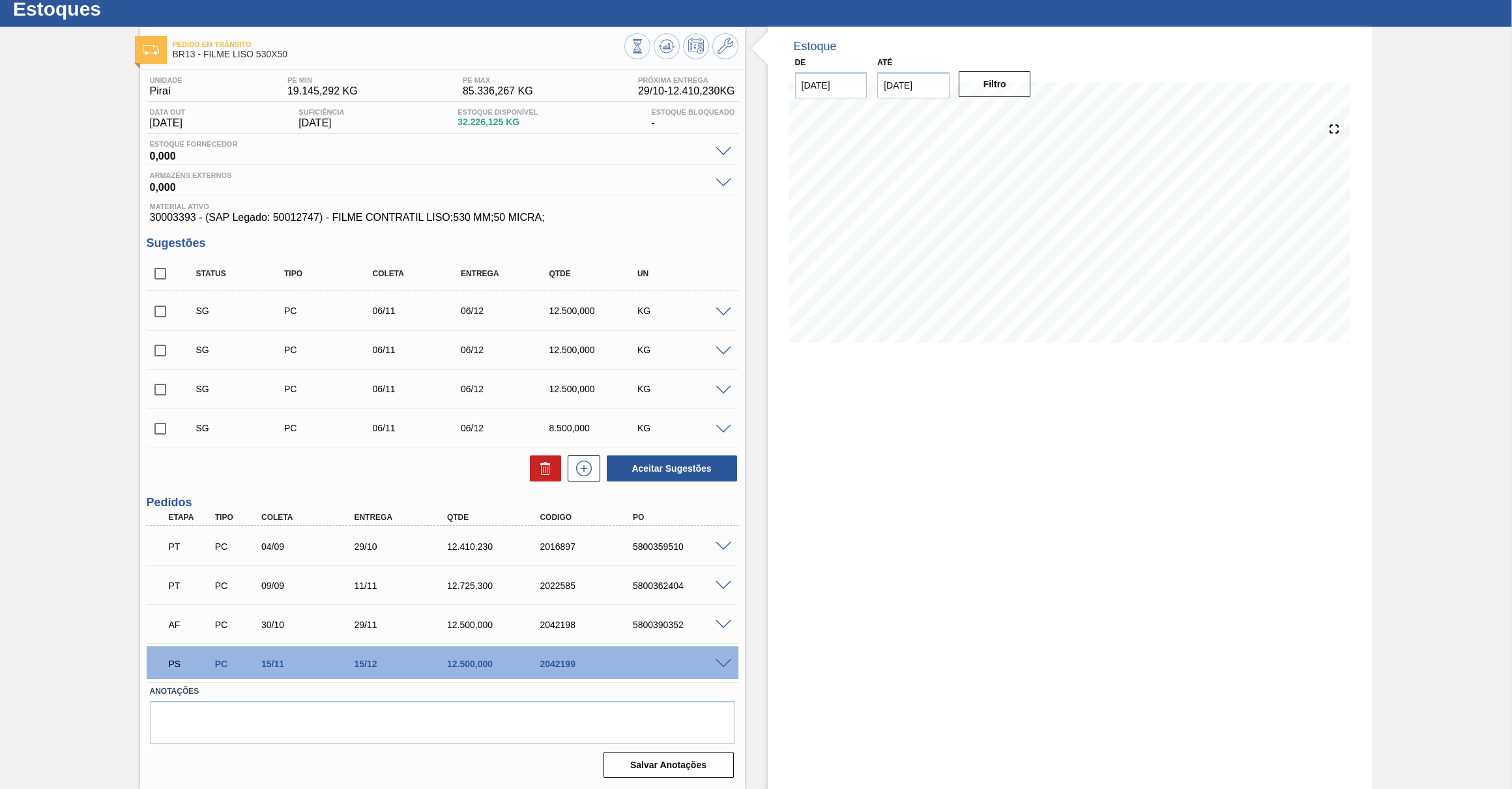
click at [725, 665] on span at bounding box center [723, 664] width 16 height 10
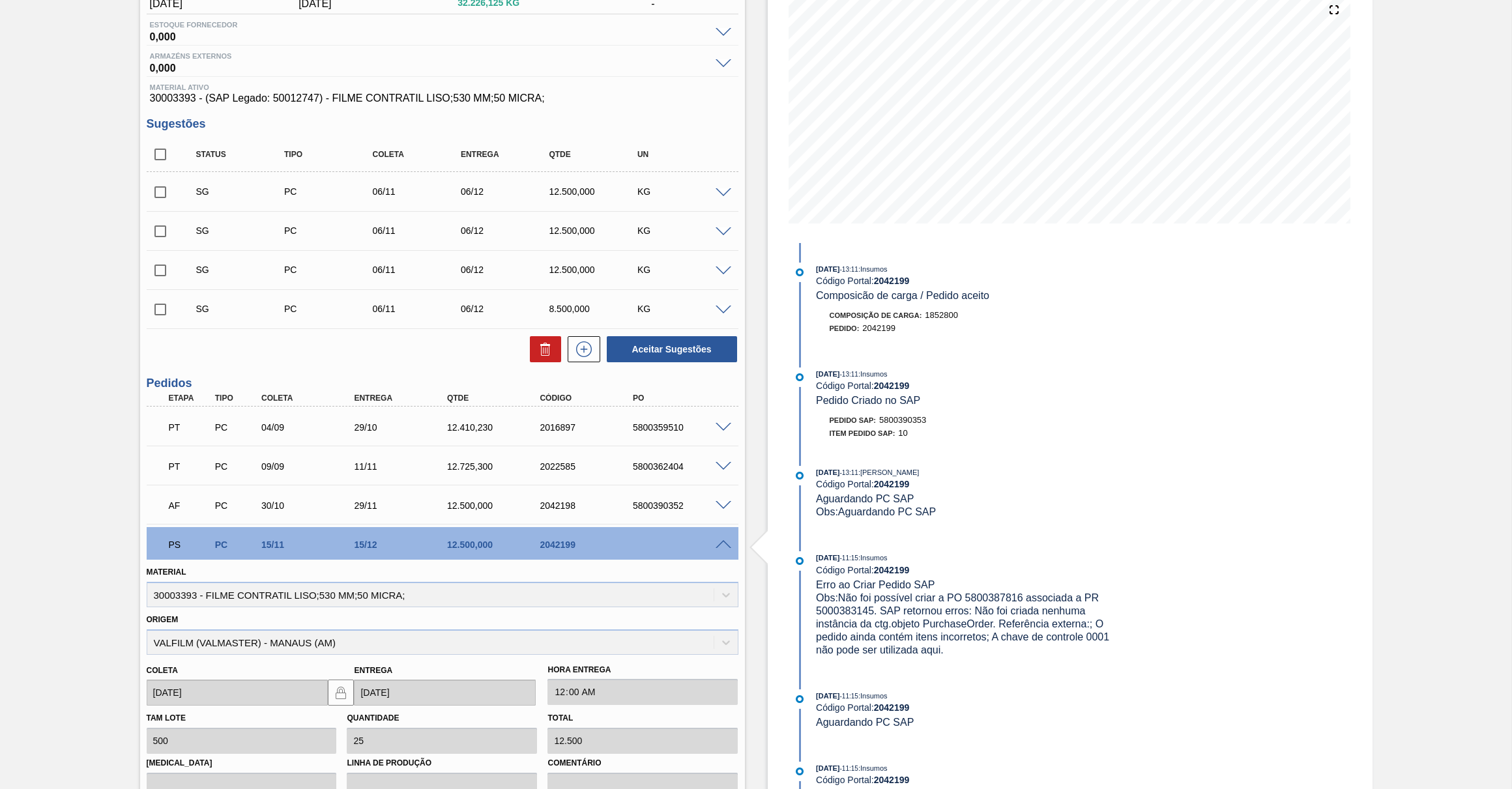
scroll to position [159, 0]
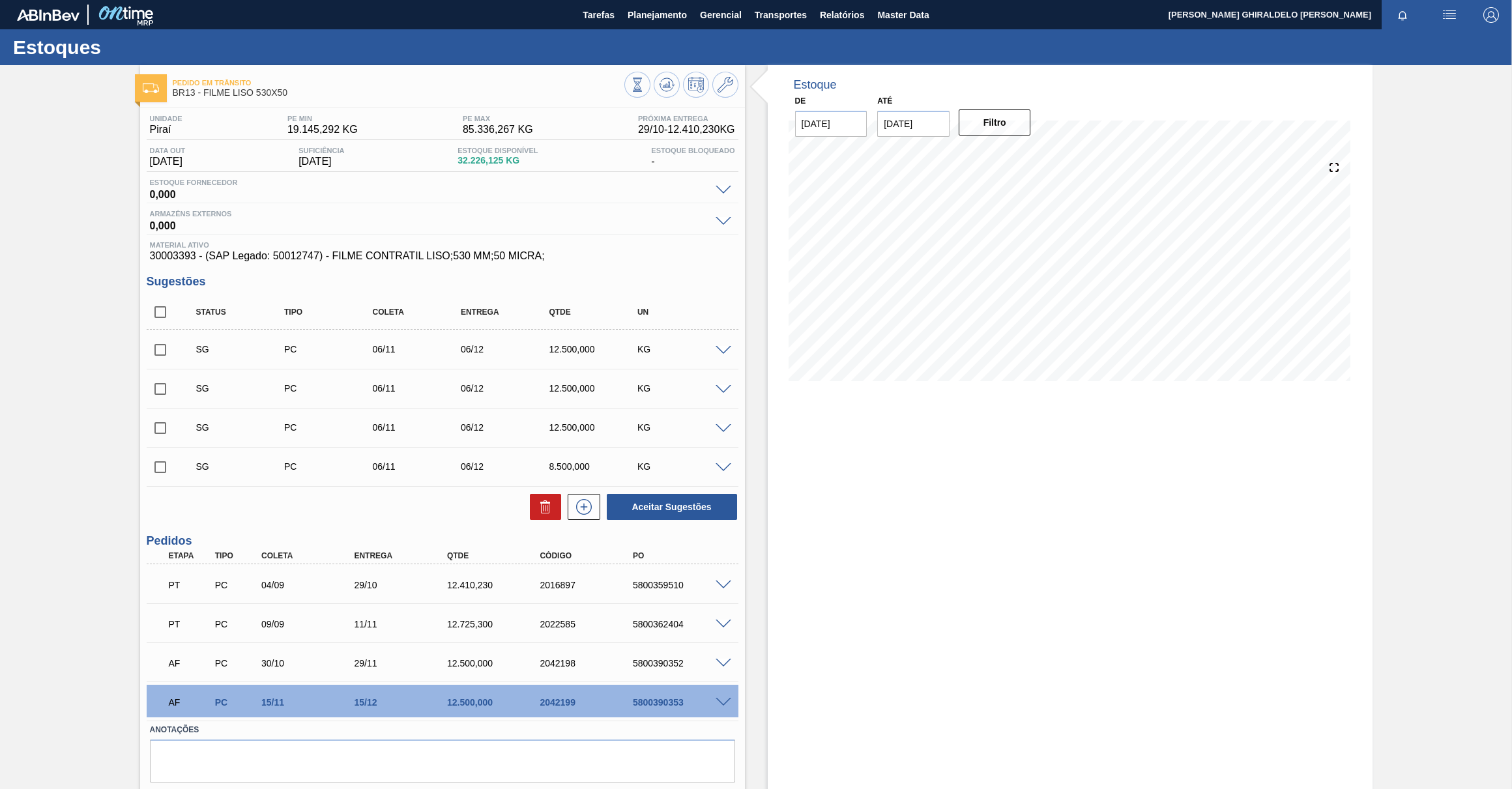
click at [57, 458] on div "Pedido em Trânsito BR13 - FILME LISO 530X50 Unidade Piraí PE MIN 19.145,292 KG …" at bounding box center [756, 446] width 1512 height 762
click at [820, 484] on div "Estoque De 07/10/2025 Até 21/10/2025 Filtro" at bounding box center [1070, 446] width 604 height 762
click at [660, 11] on span "Planejamento" at bounding box center [657, 15] width 59 height 16
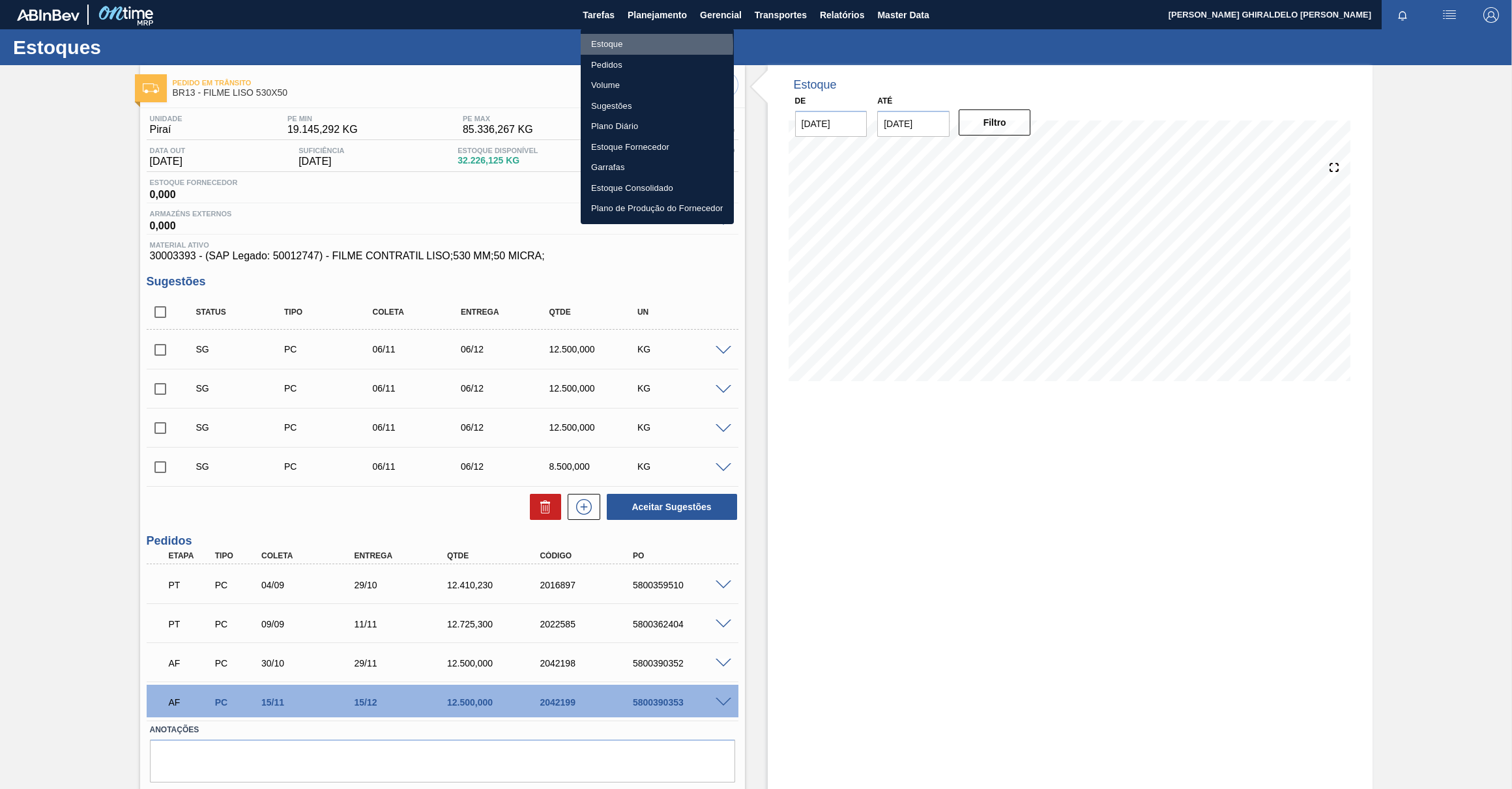
click at [616, 45] on li "Estoque" at bounding box center [657, 44] width 153 height 21
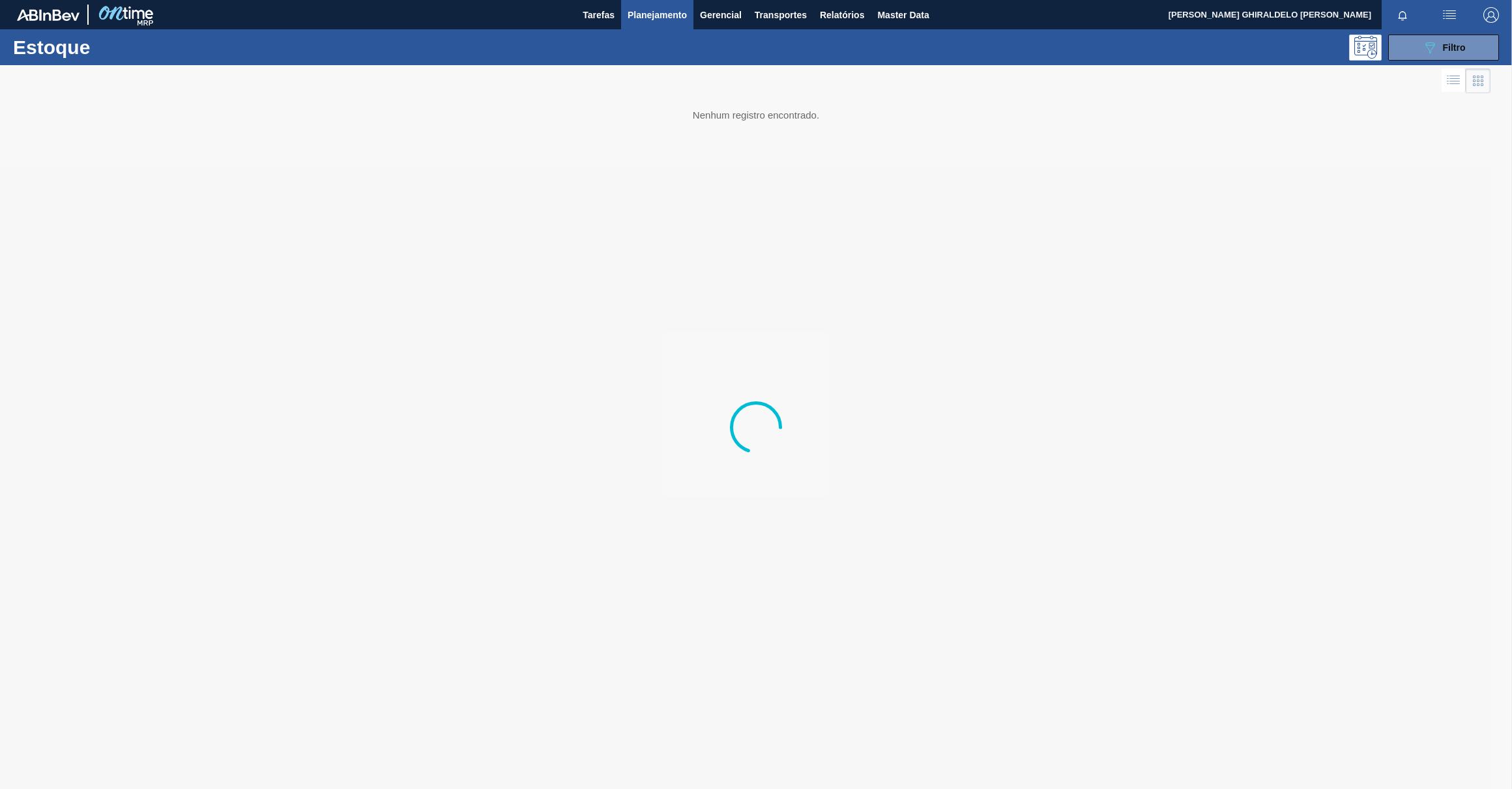
click at [635, 17] on span "Planejamento" at bounding box center [657, 15] width 59 height 16
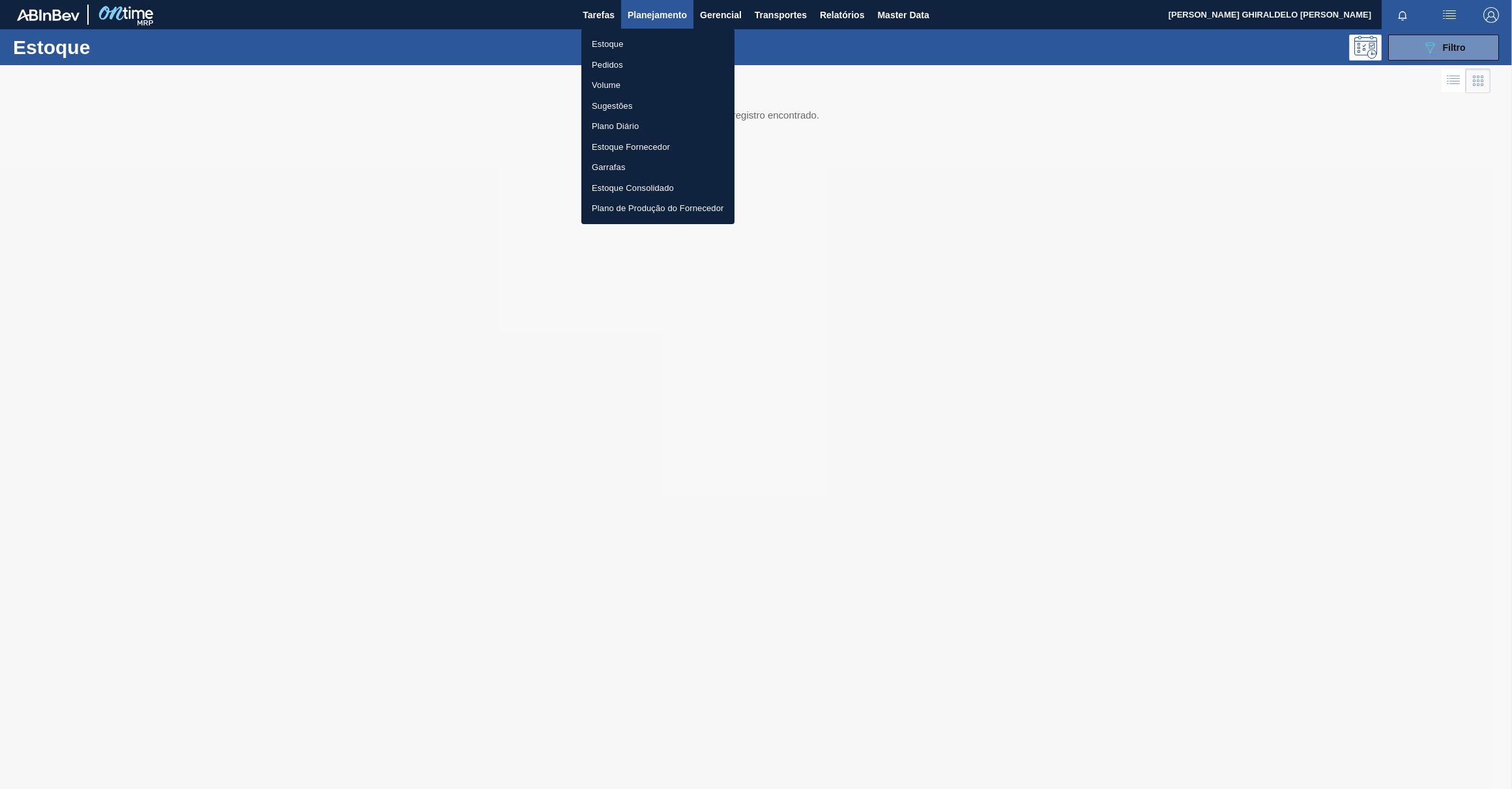
click at [617, 59] on li "Pedidos" at bounding box center [658, 65] width 153 height 21
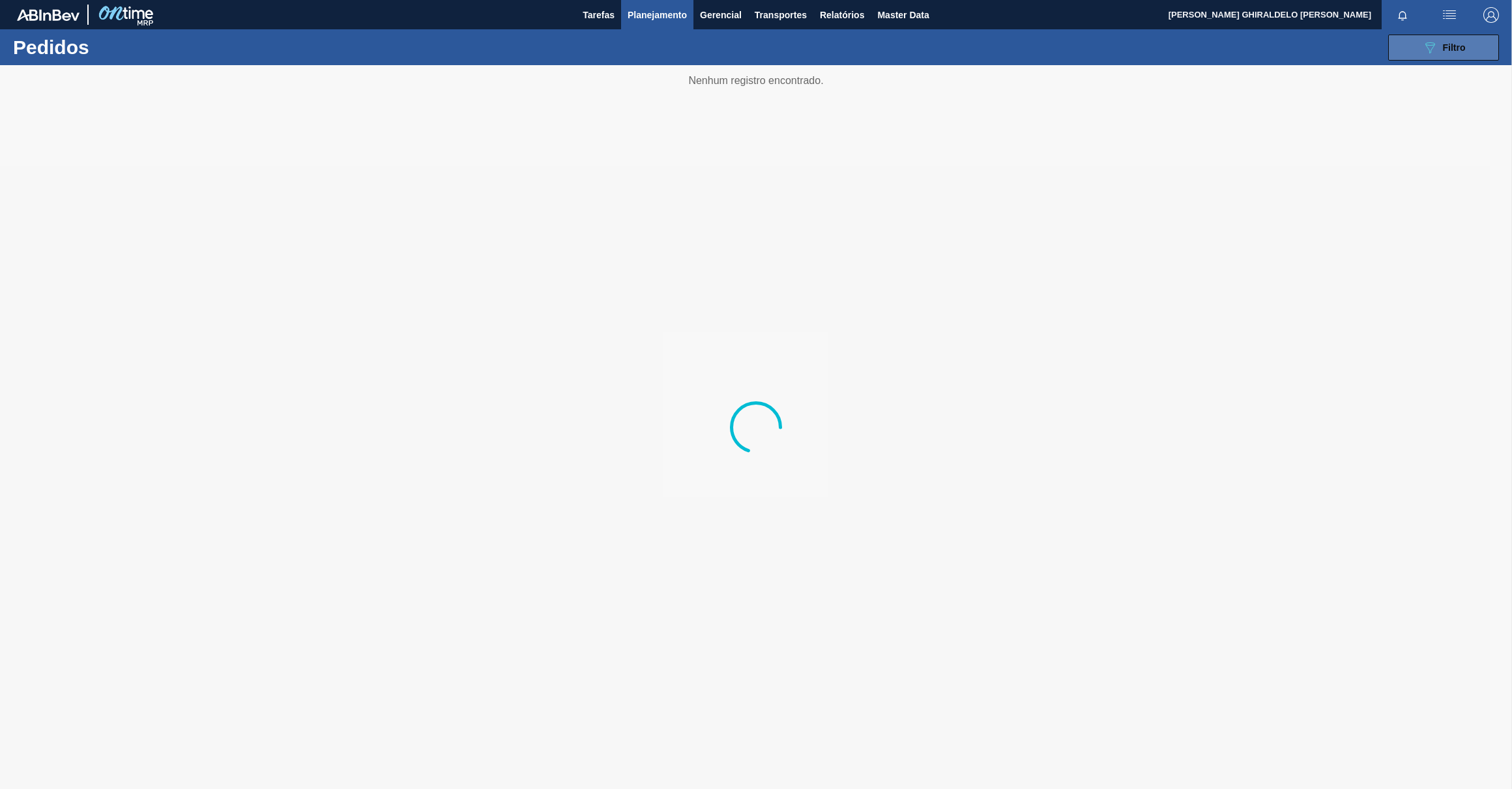
drag, startPoint x: 1471, startPoint y: 42, endPoint x: 1465, endPoint y: 47, distance: 7.8
click at [1469, 43] on button "089F7B8B-B2A5-4AFE-B5C0-19BA573D28AC Filtro" at bounding box center [1444, 48] width 111 height 26
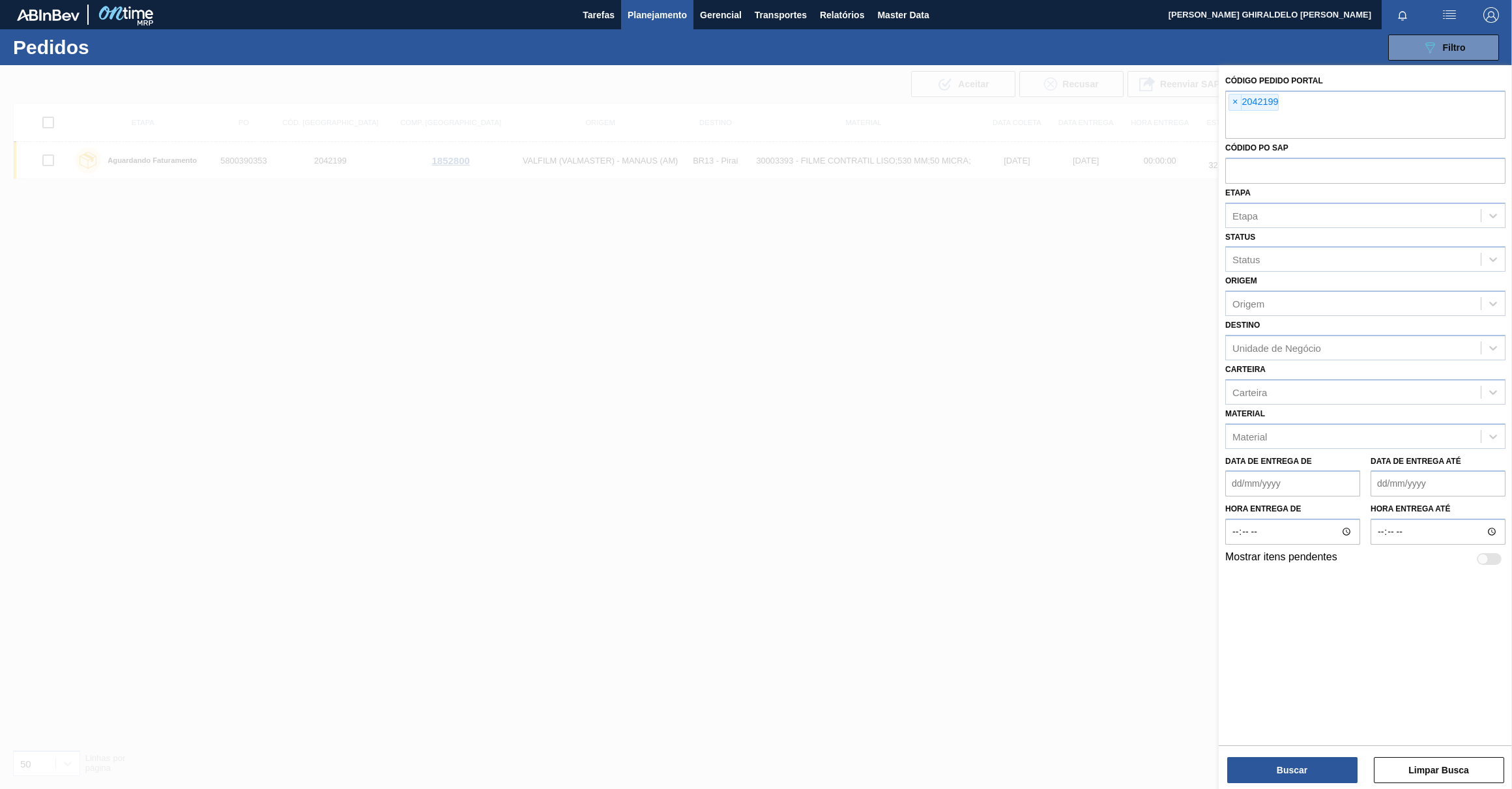
click at [1233, 105] on span "×" at bounding box center [1235, 102] width 12 height 16
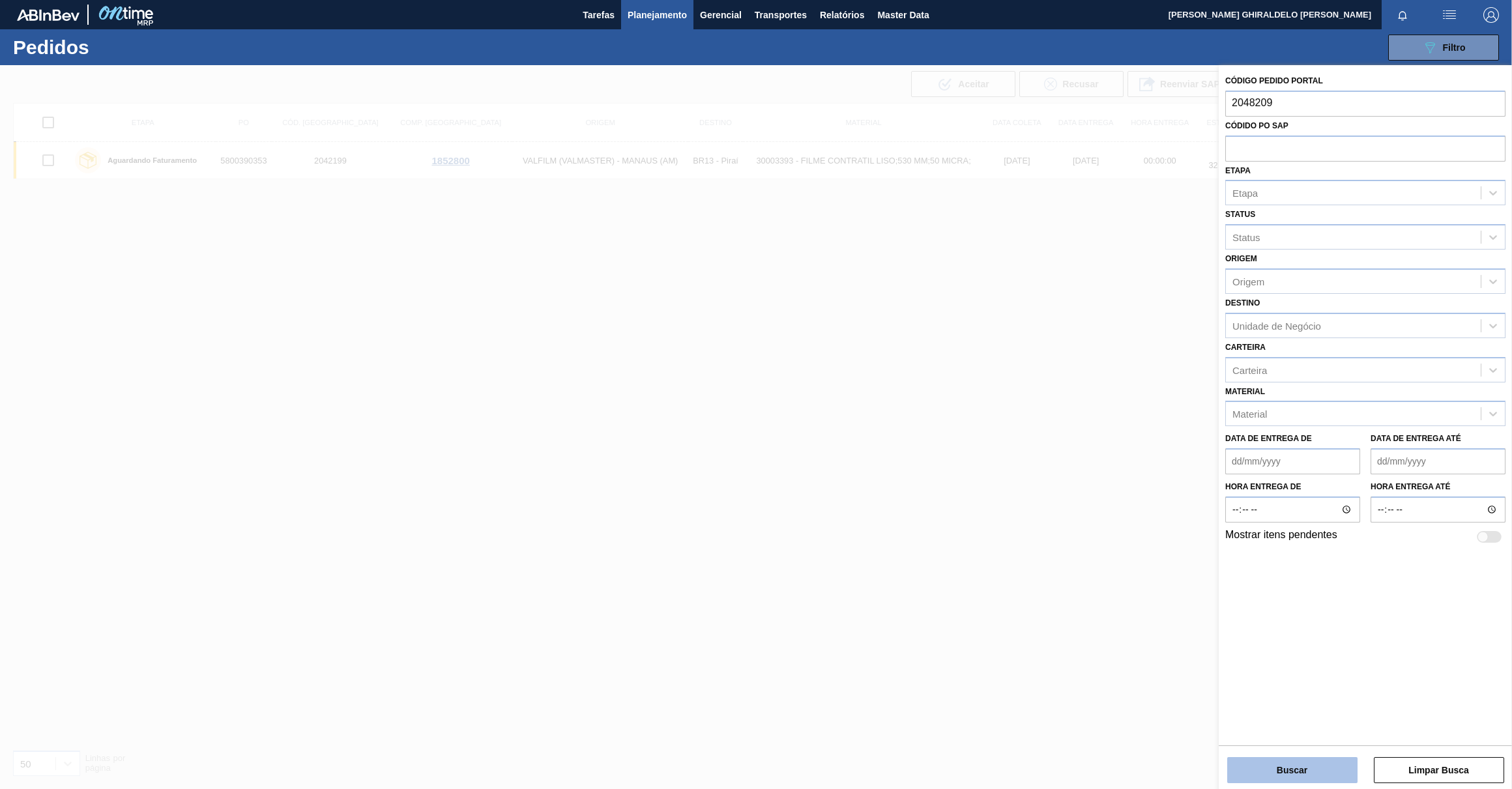
type input "2048209"
click at [1302, 762] on button "Buscar" at bounding box center [1292, 770] width 130 height 26
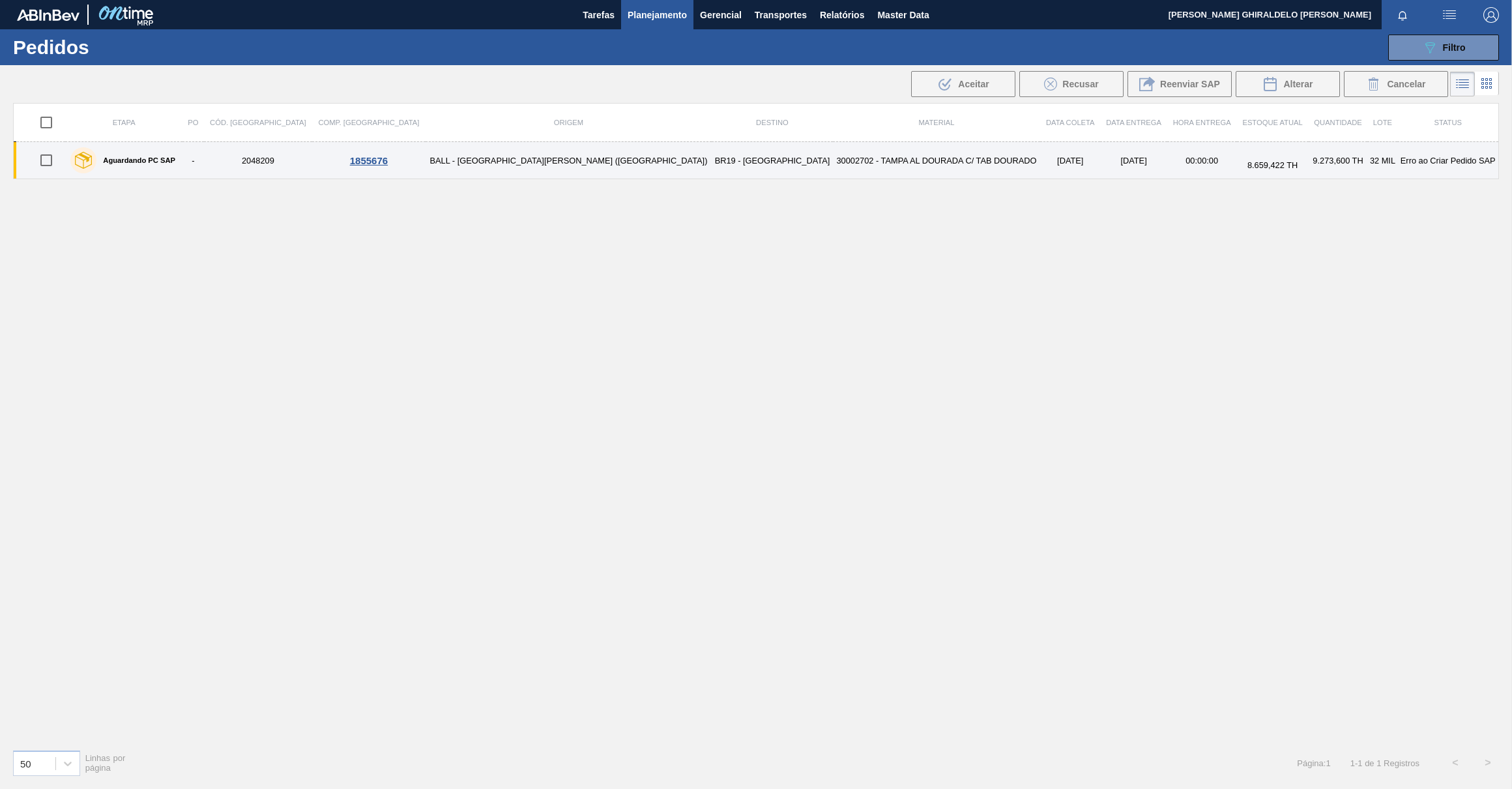
click at [52, 158] on input "checkbox" at bounding box center [46, 161] width 27 height 27
checkbox input "true"
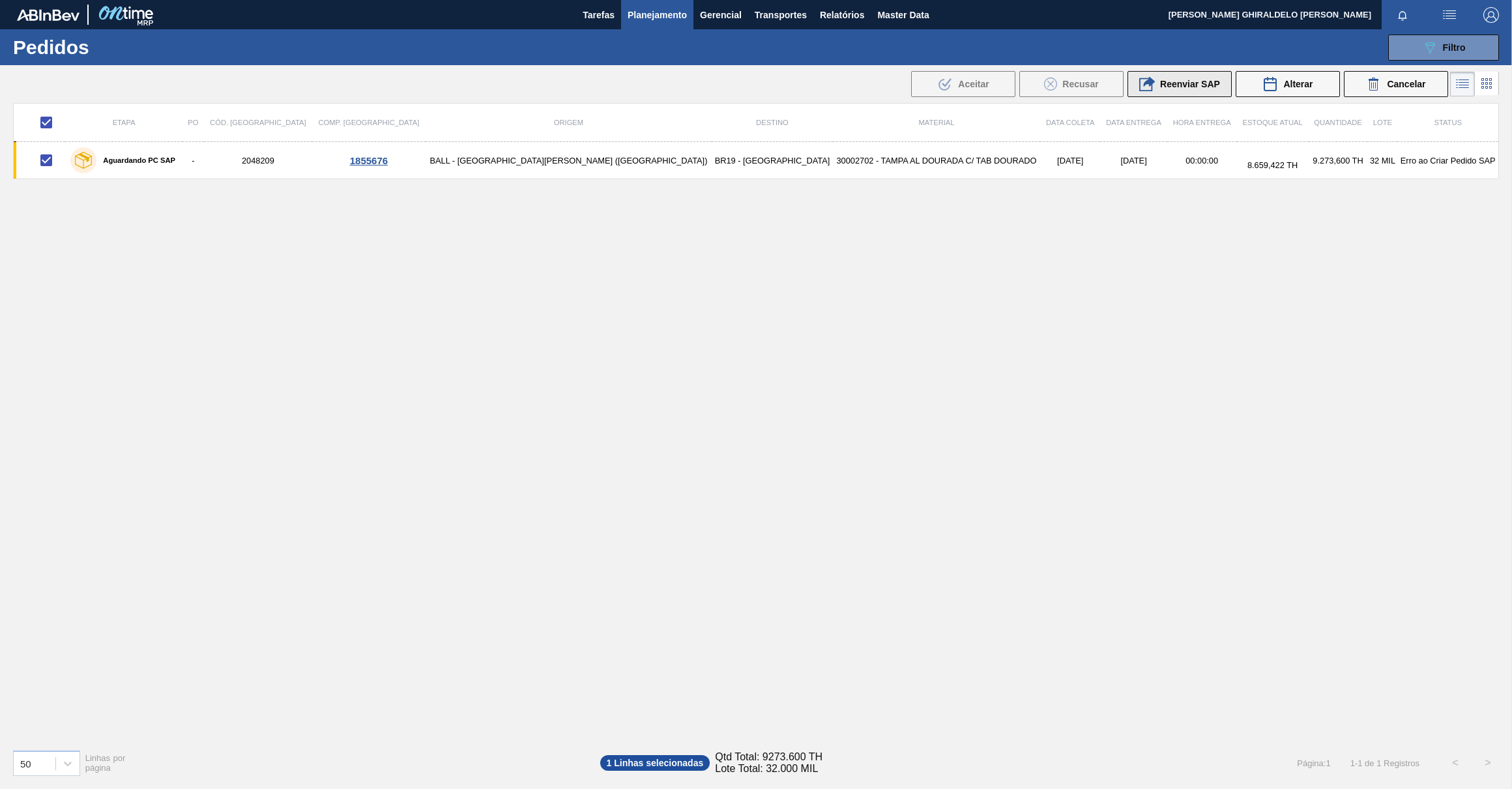
click at [1178, 76] on div "Reenviar SAP" at bounding box center [1179, 84] width 81 height 16
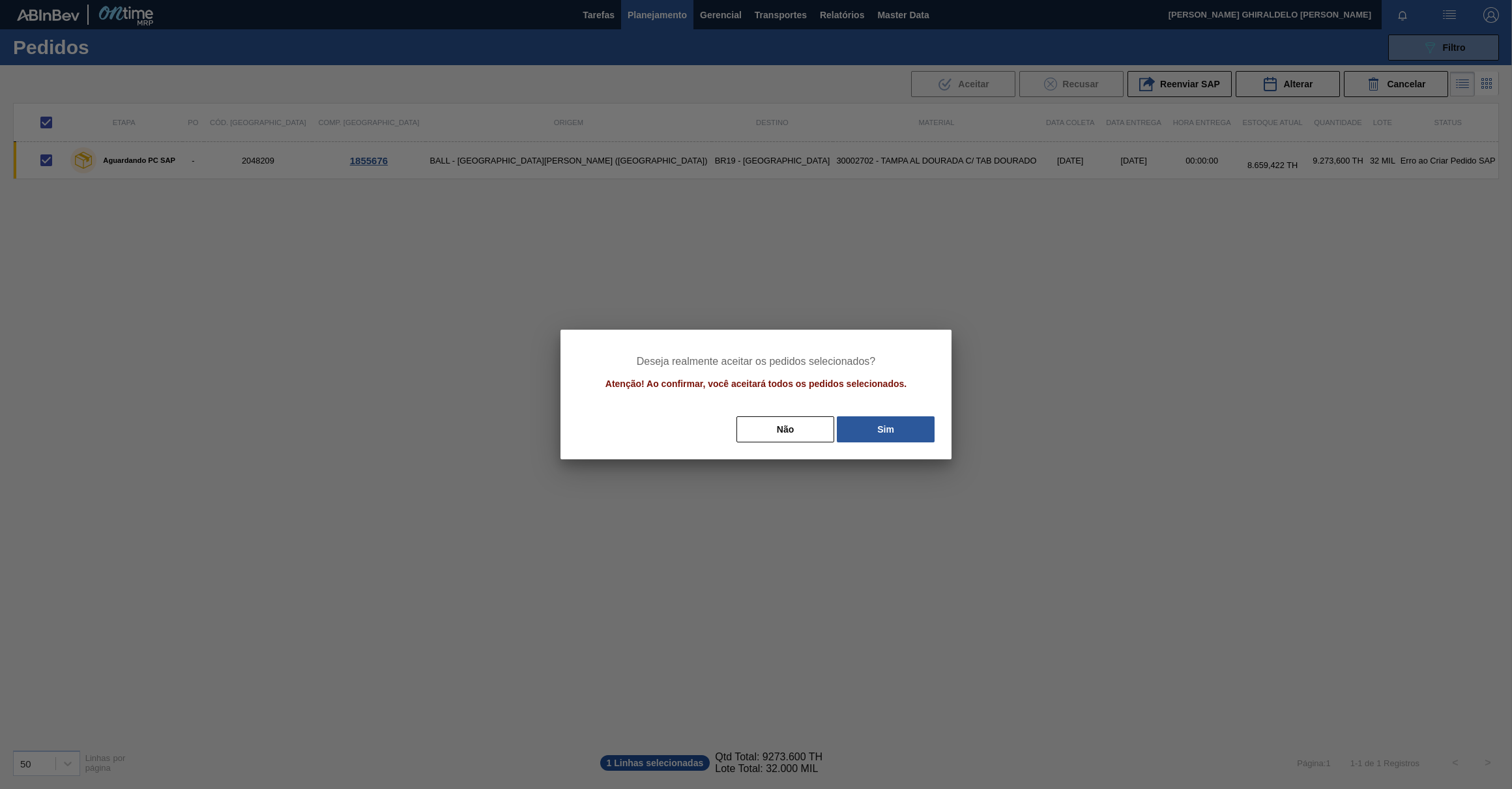
drag, startPoint x: 884, startPoint y: 426, endPoint x: 789, endPoint y: 411, distance: 96.2
click at [884, 427] on button "Sim" at bounding box center [886, 429] width 98 height 26
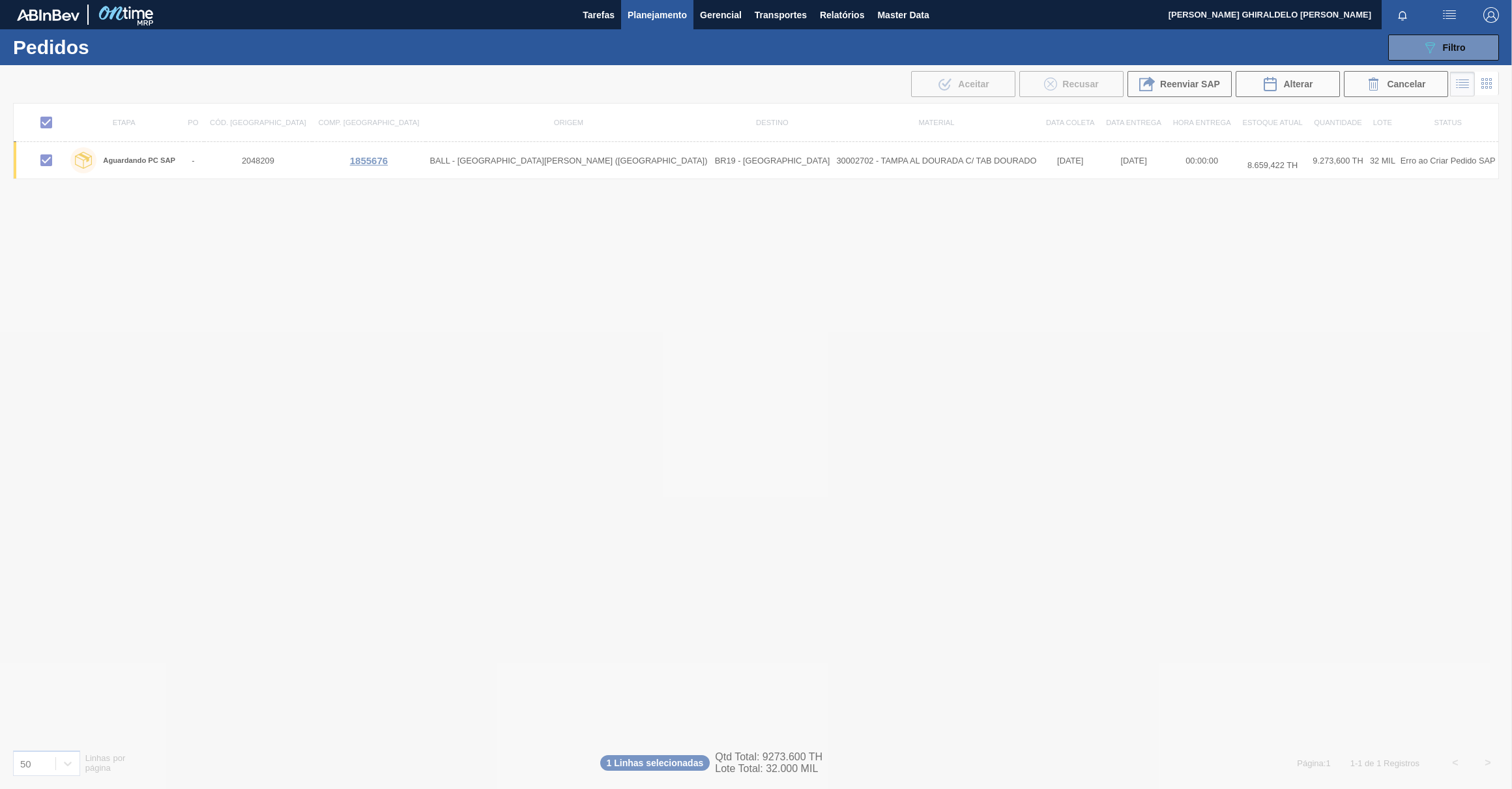
checkbox input "false"
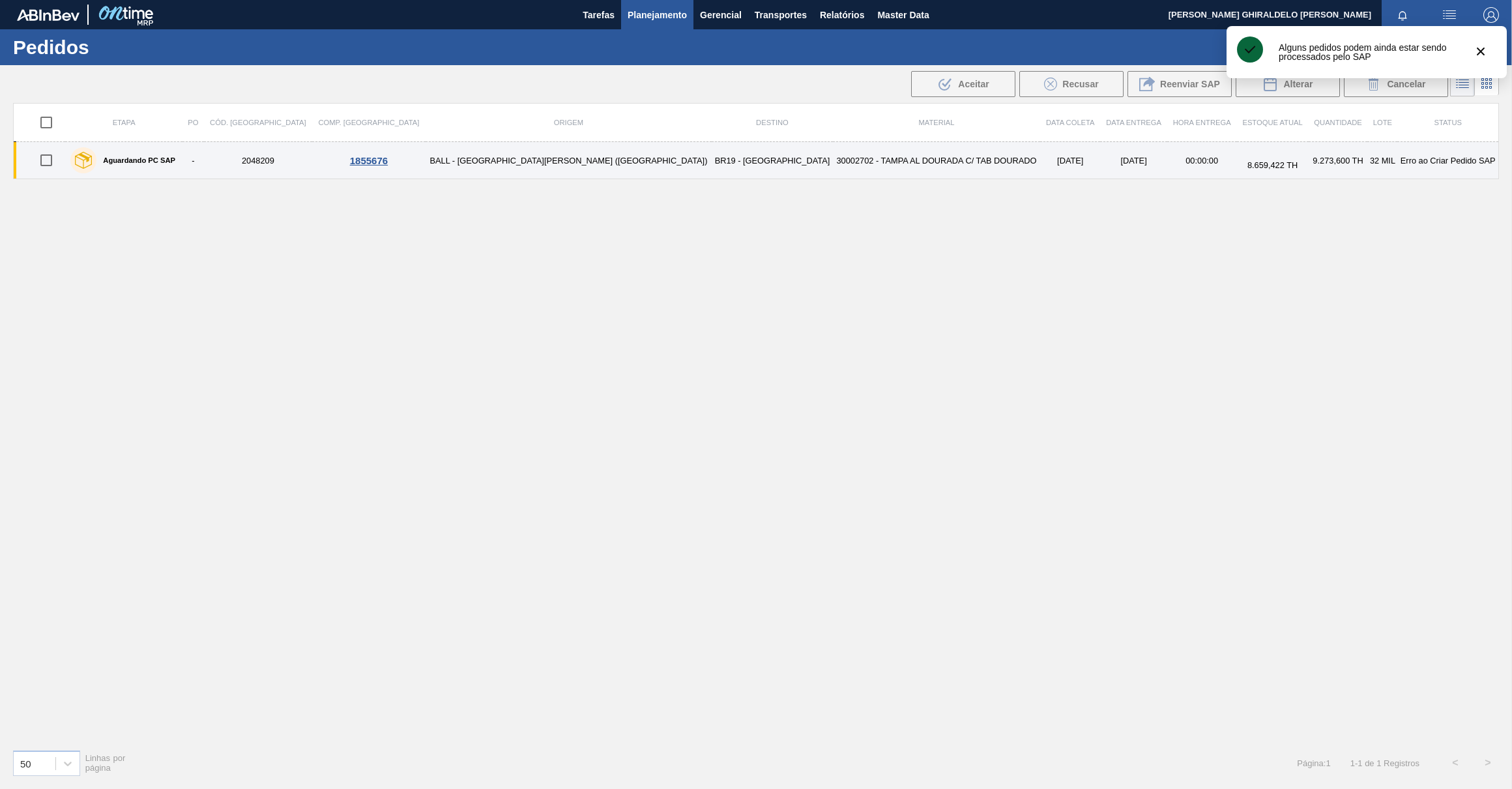
click at [175, 157] on label "Aguardando PC SAP" at bounding box center [135, 160] width 79 height 8
